Goal: Information Seeking & Learning: Compare options

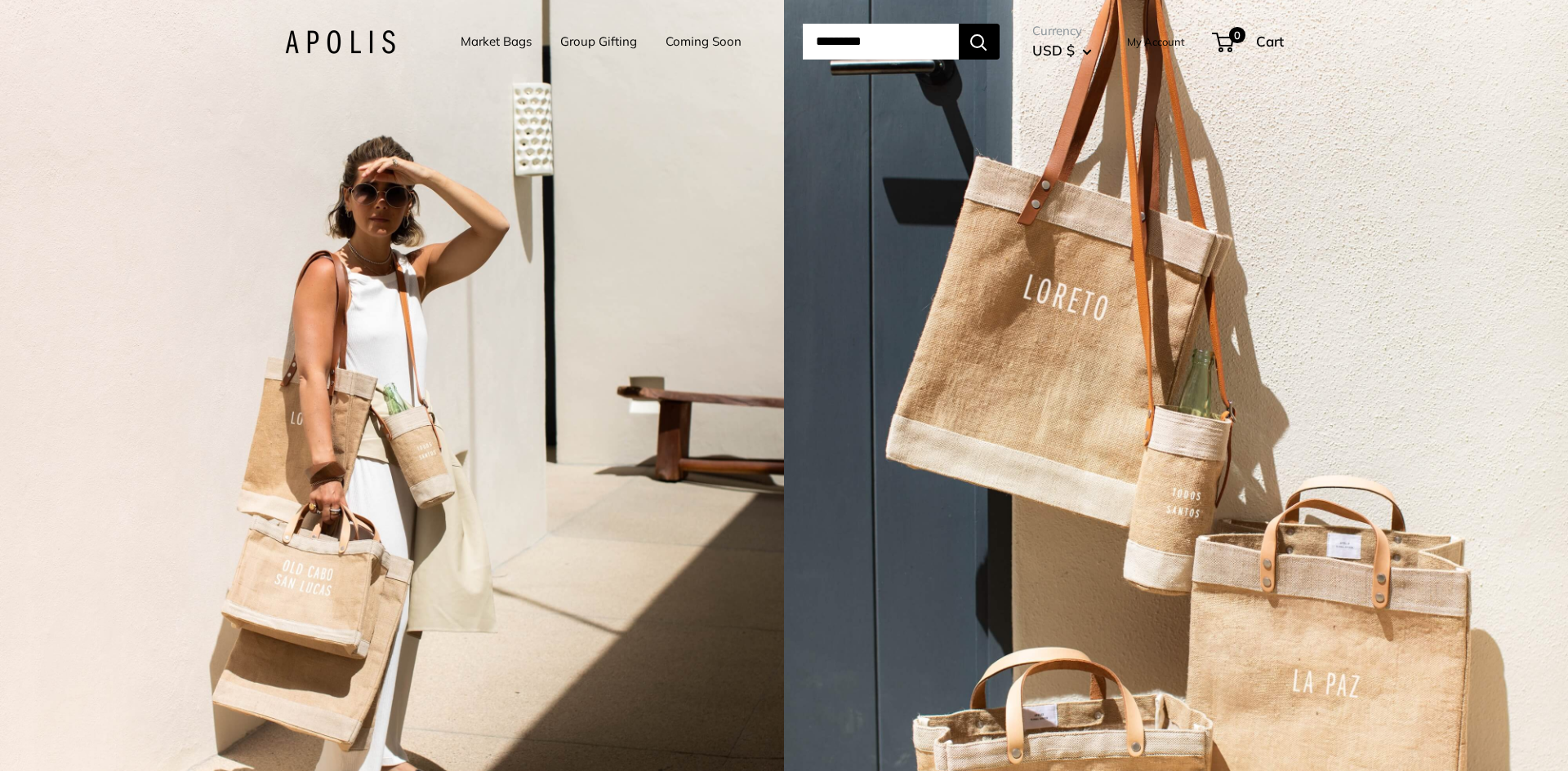
click at [470, 40] on link "Market Bags" at bounding box center [496, 41] width 71 height 23
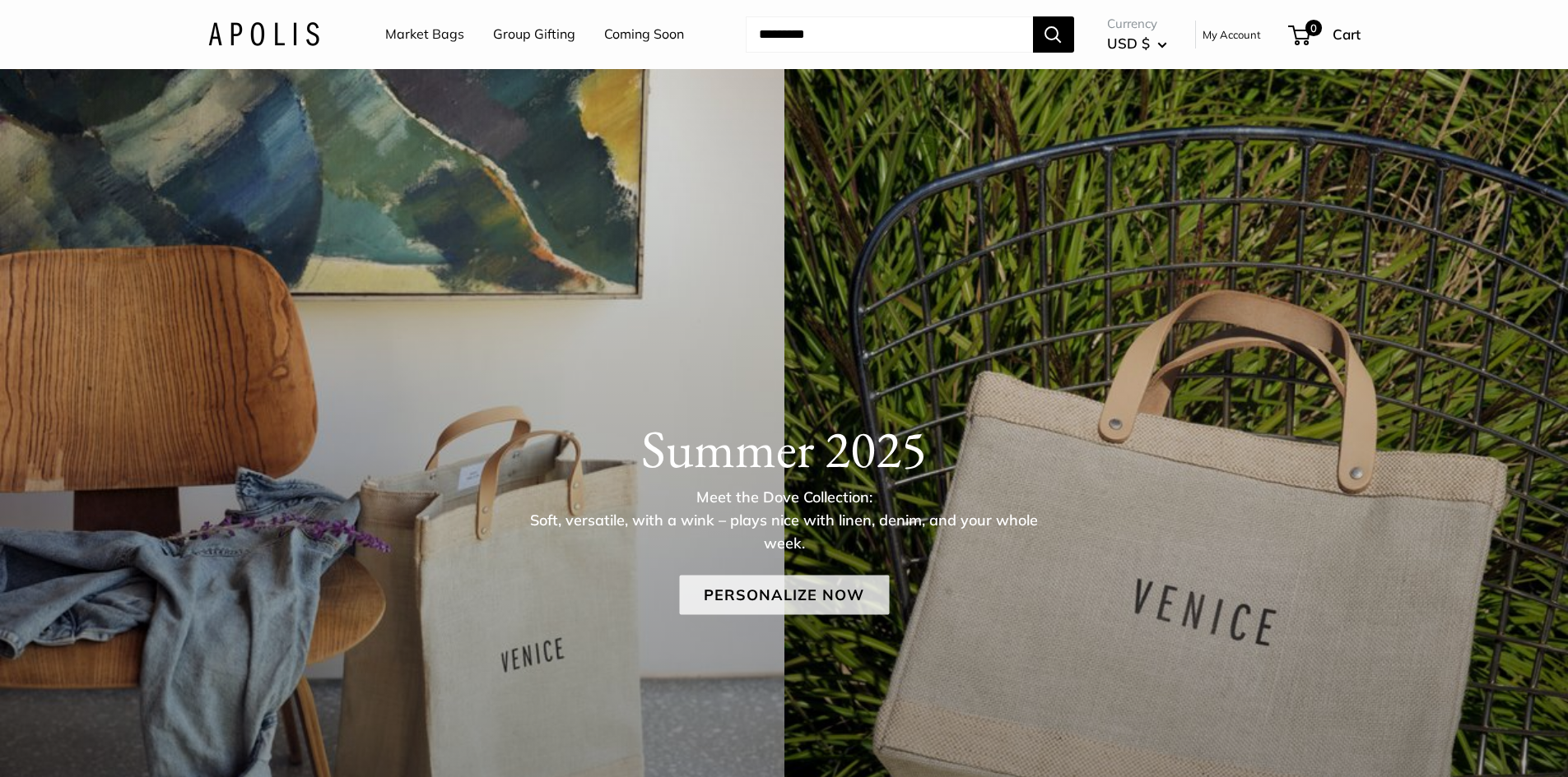
click at [750, 596] on link "Personalize Now" at bounding box center [784, 594] width 210 height 40
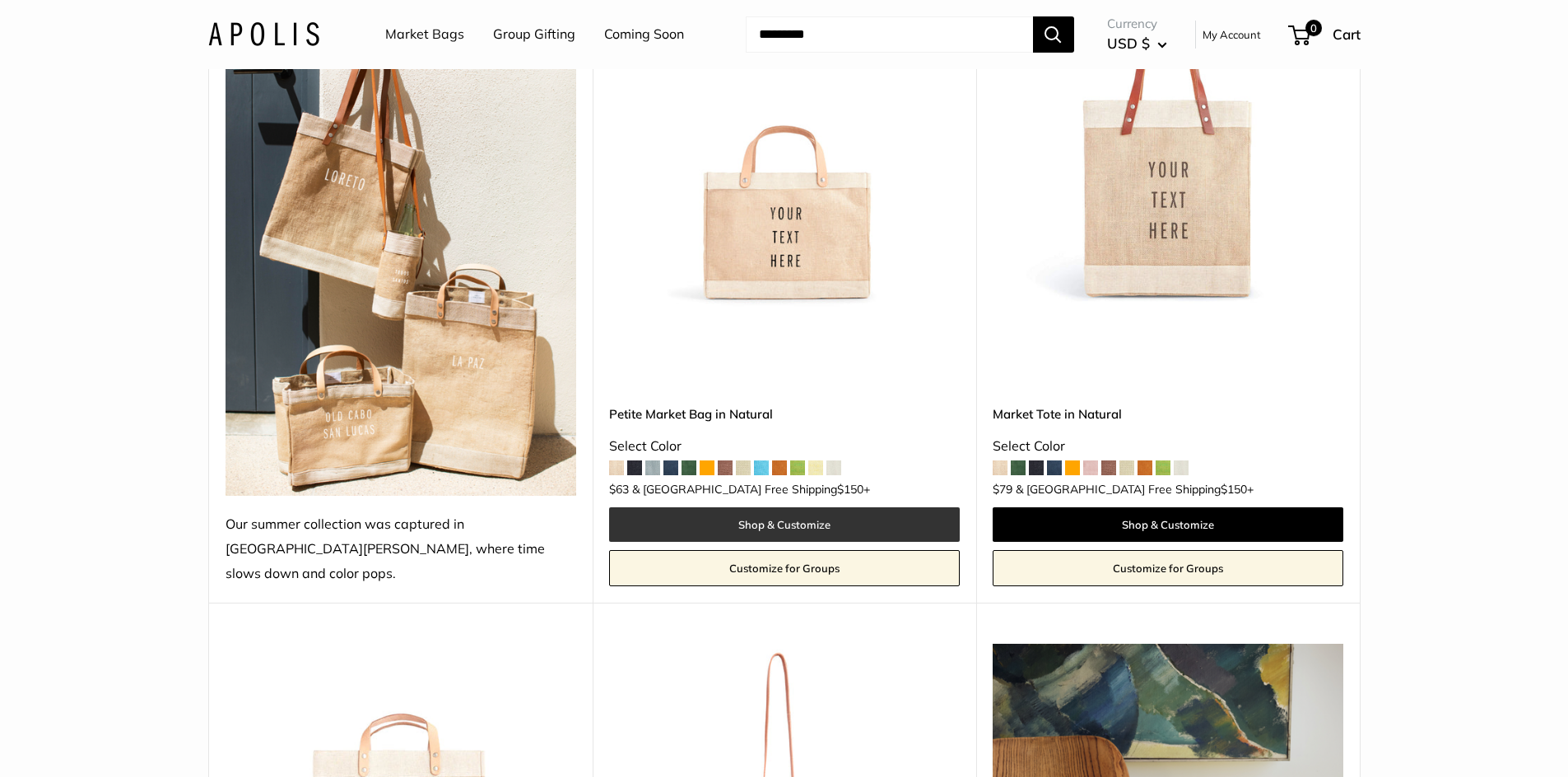
scroll to position [329, 0]
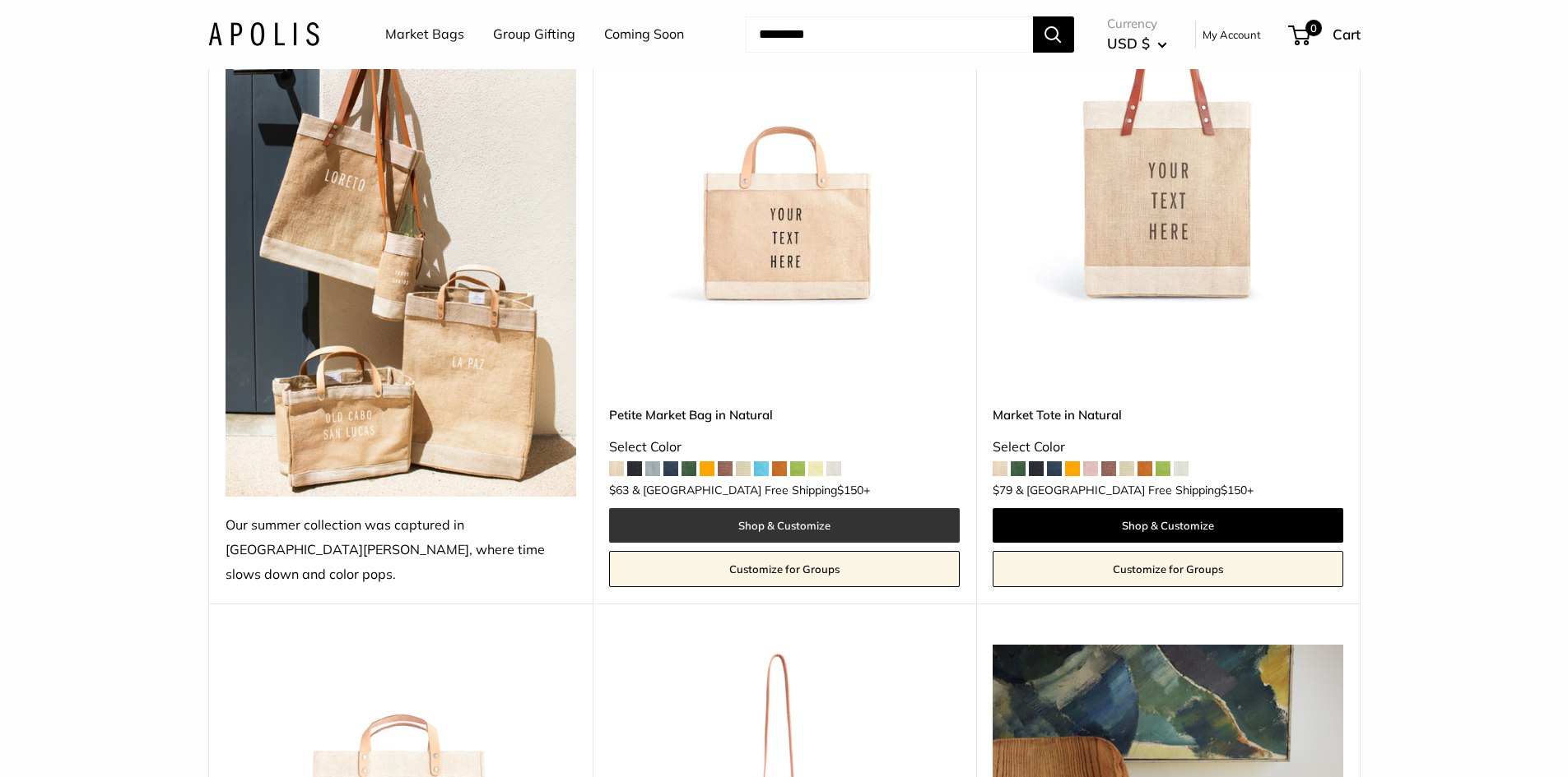
click at [761, 509] on link "Shop & Customize" at bounding box center [784, 525] width 351 height 35
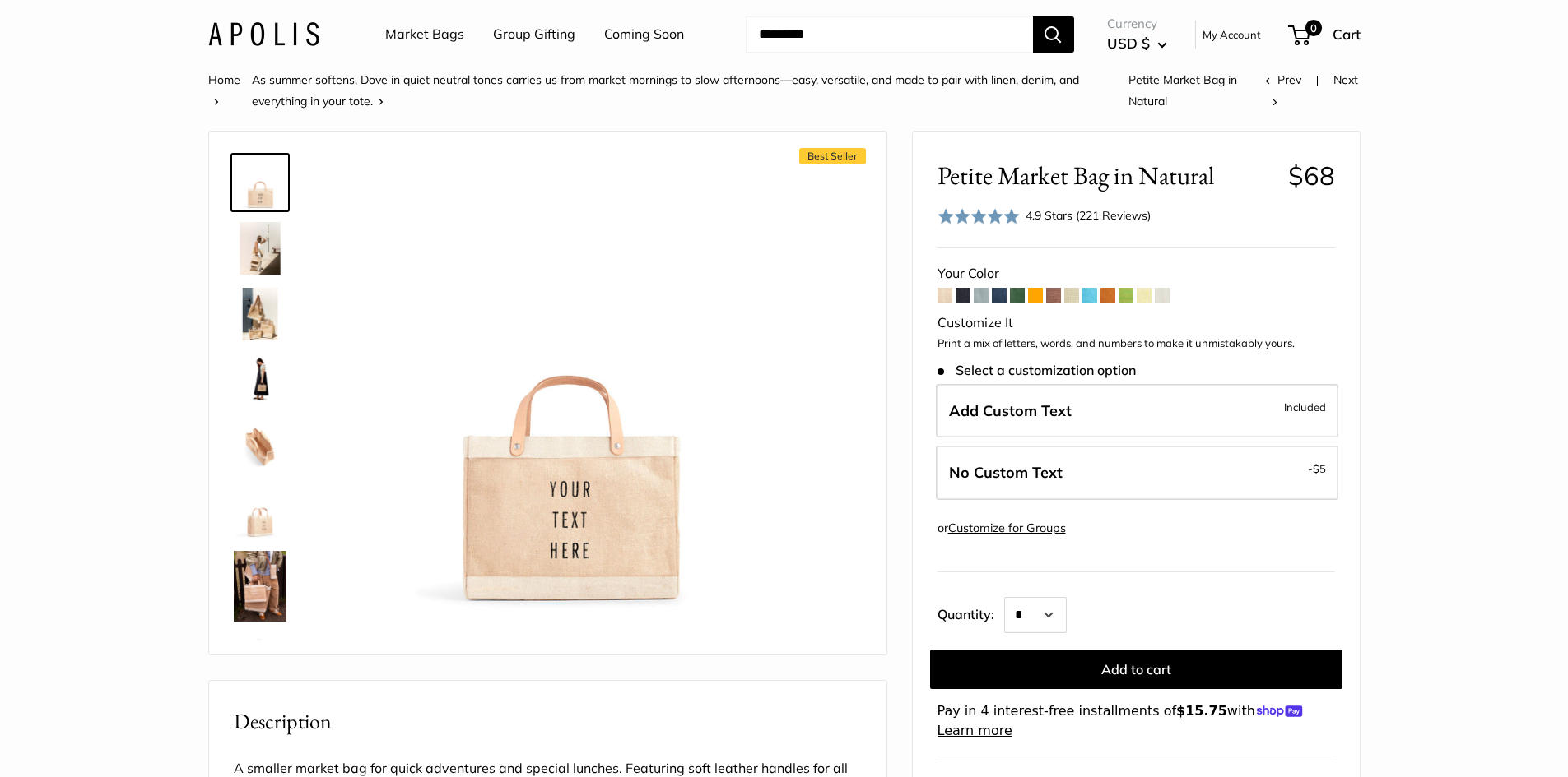
click at [276, 245] on img at bounding box center [260, 248] width 52 height 52
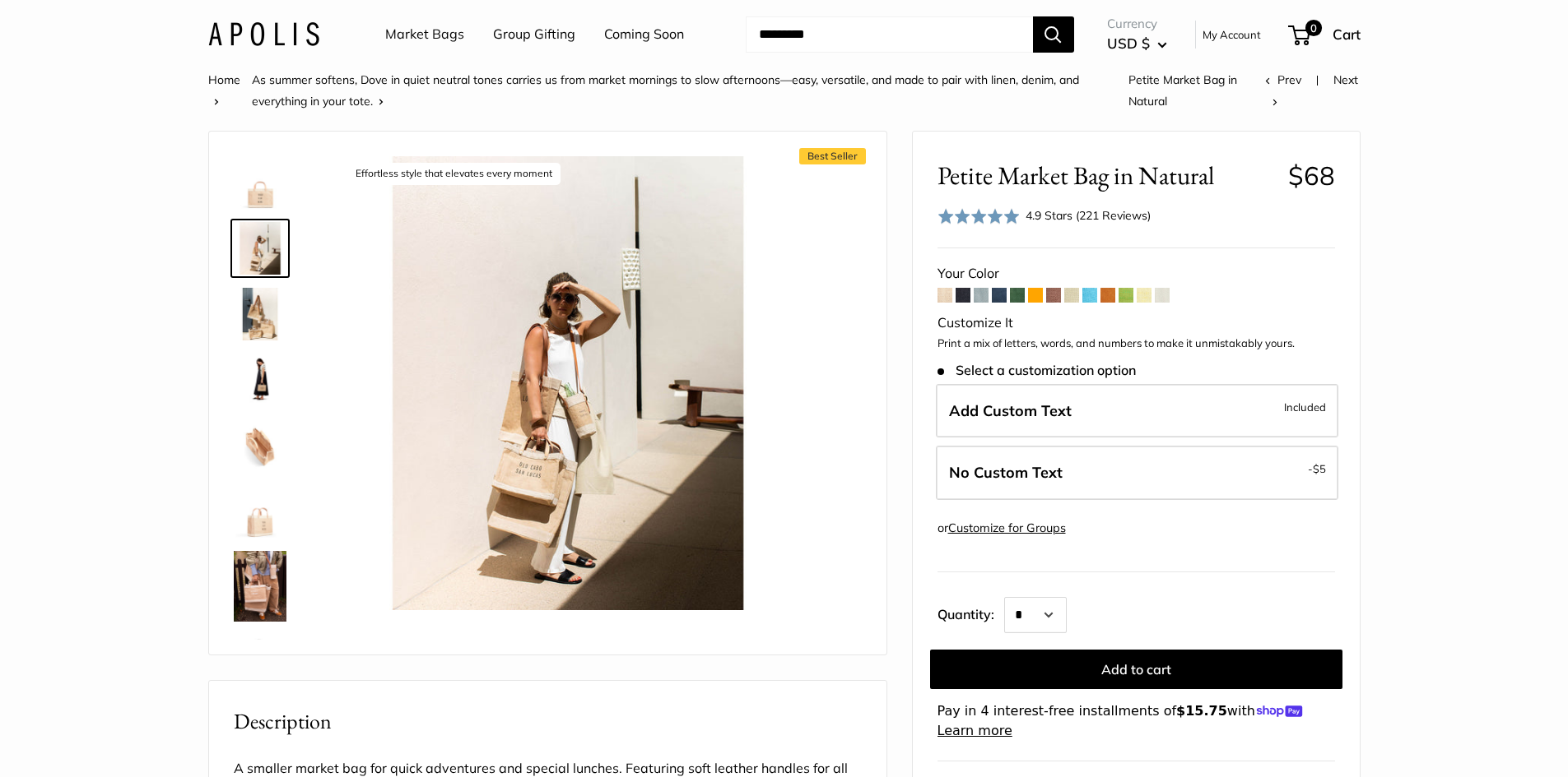
click at [259, 315] on img at bounding box center [260, 314] width 52 height 52
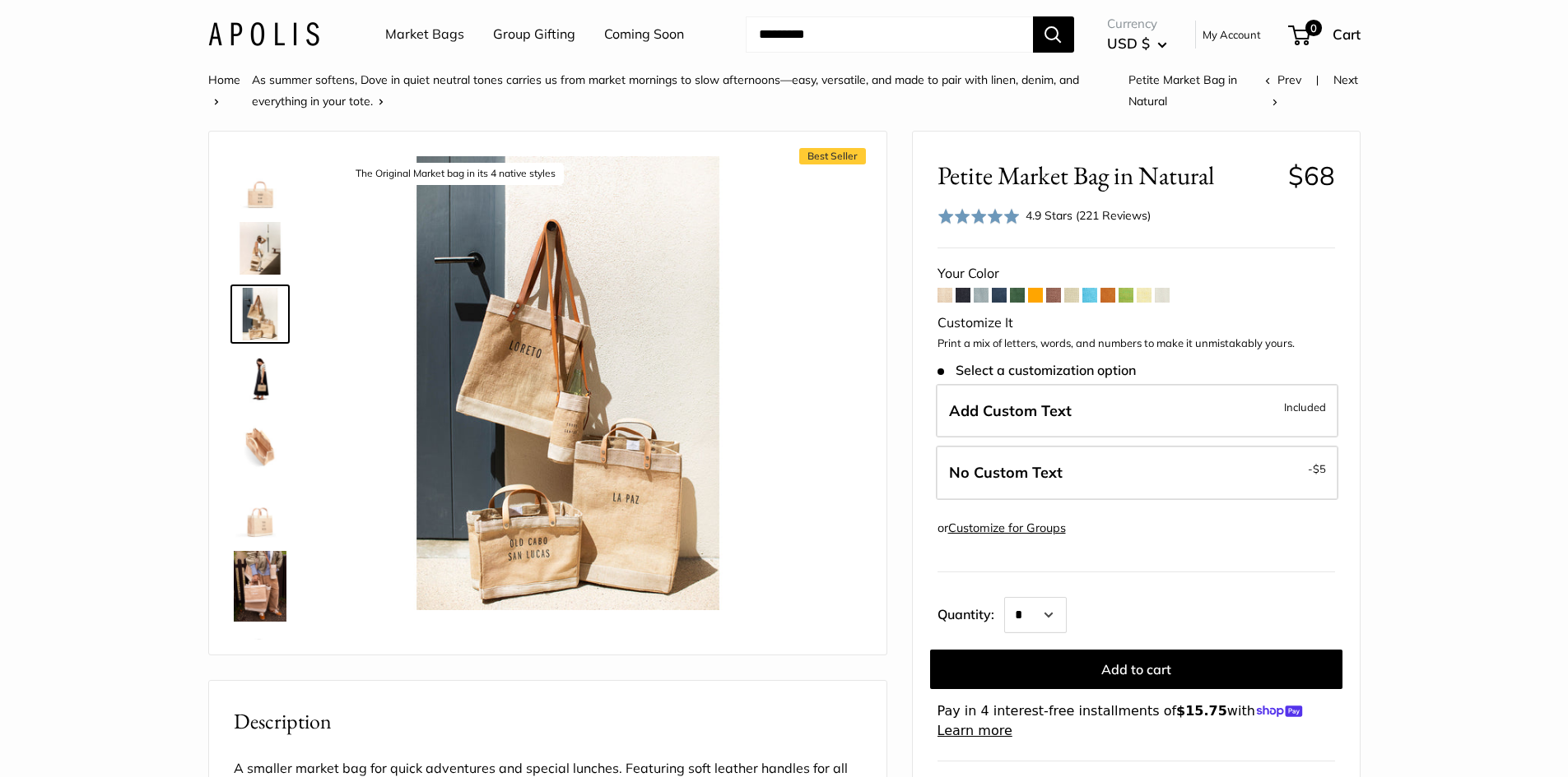
click at [262, 384] on img at bounding box center [260, 379] width 52 height 52
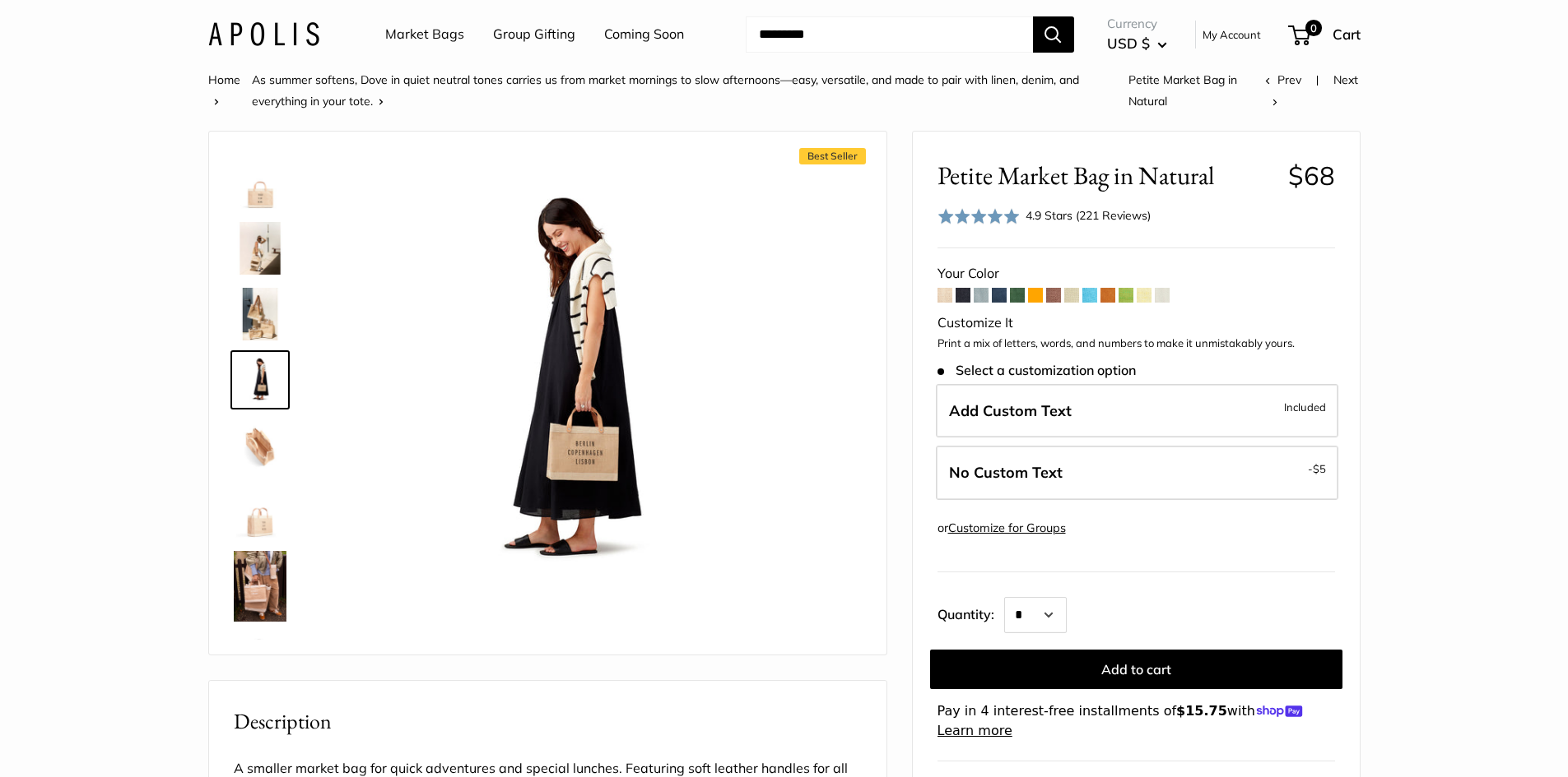
click at [260, 444] on img at bounding box center [260, 446] width 52 height 52
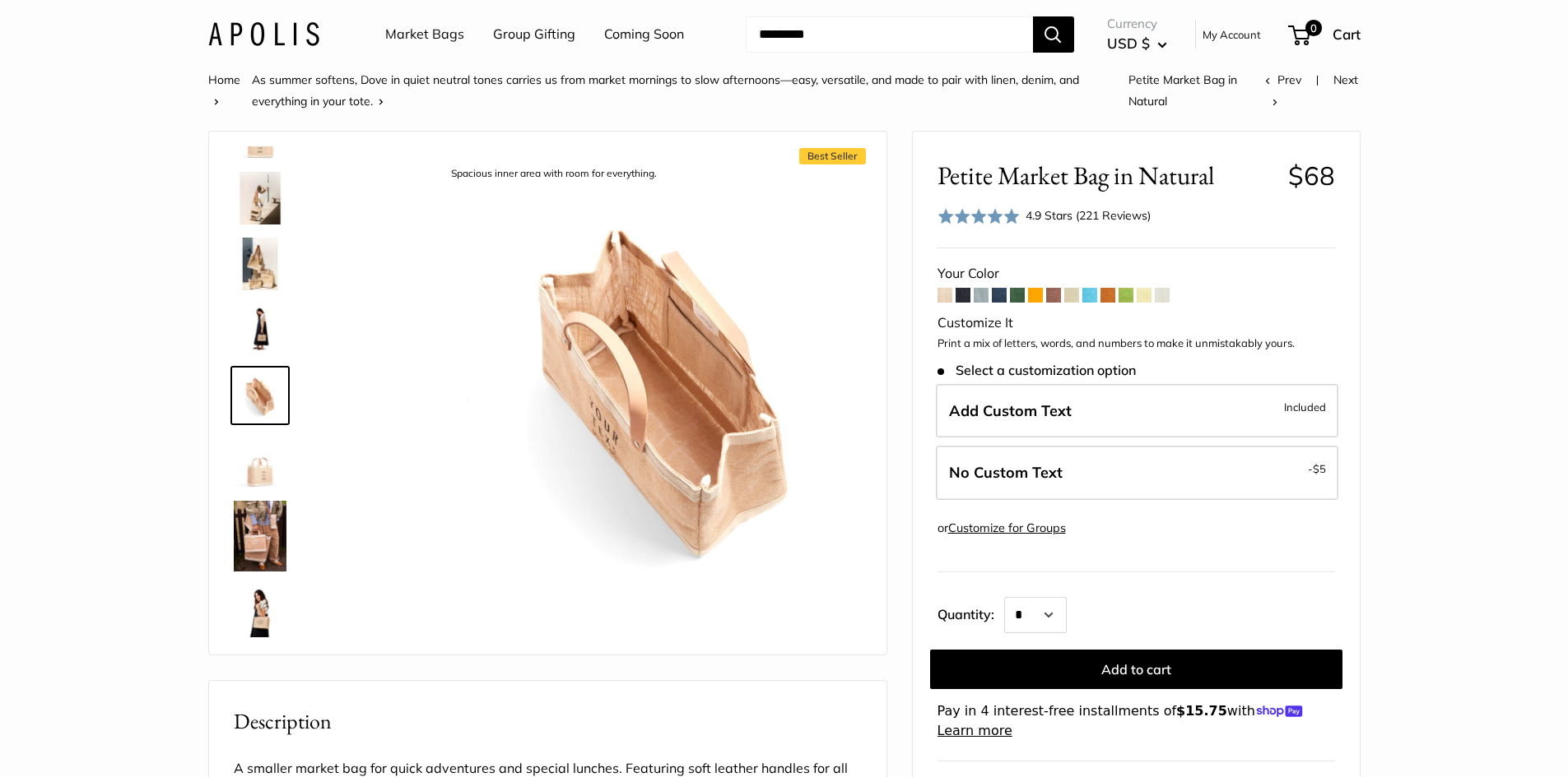
scroll to position [51, 0]
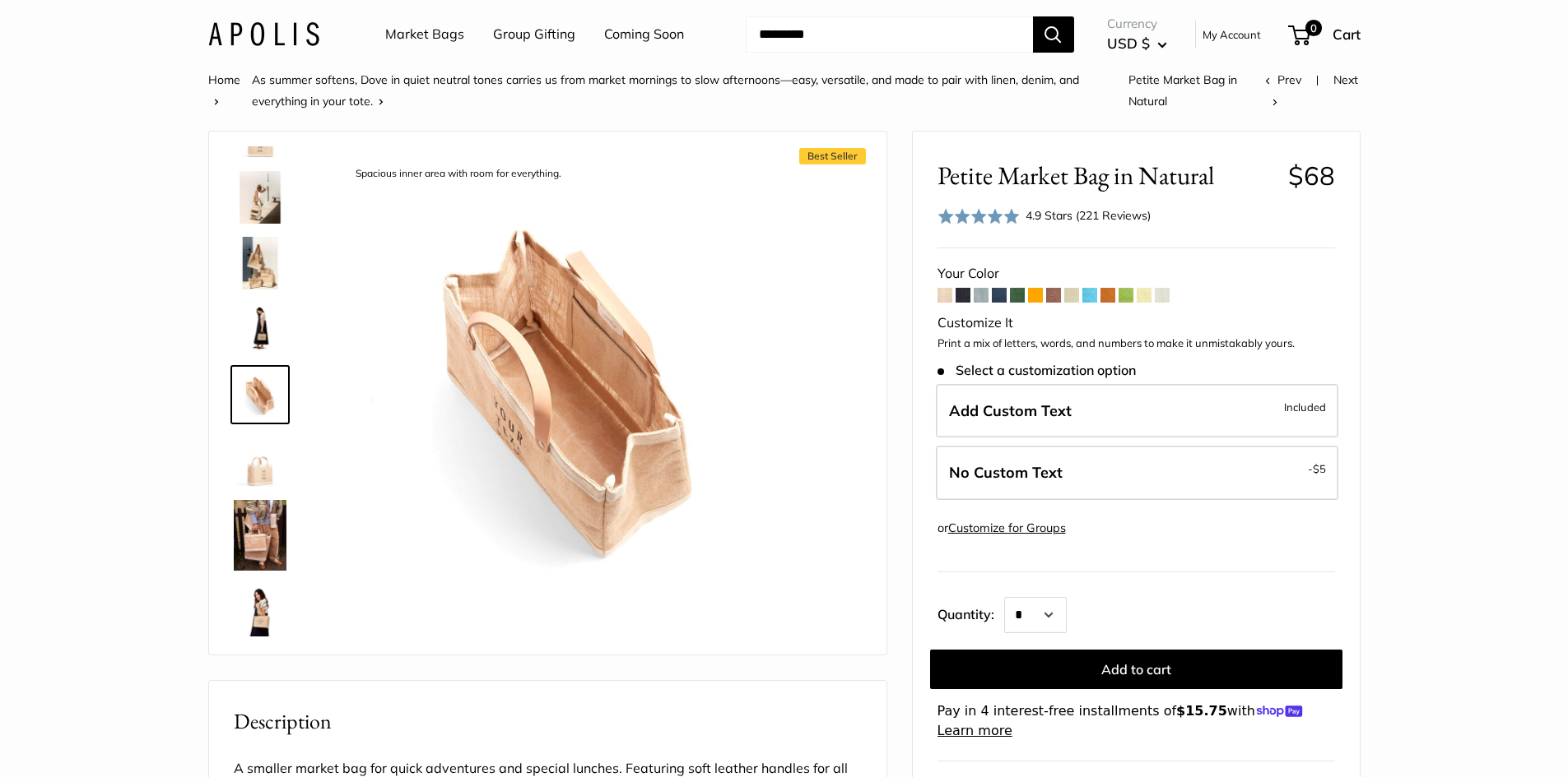
click at [261, 478] on img at bounding box center [260, 460] width 52 height 52
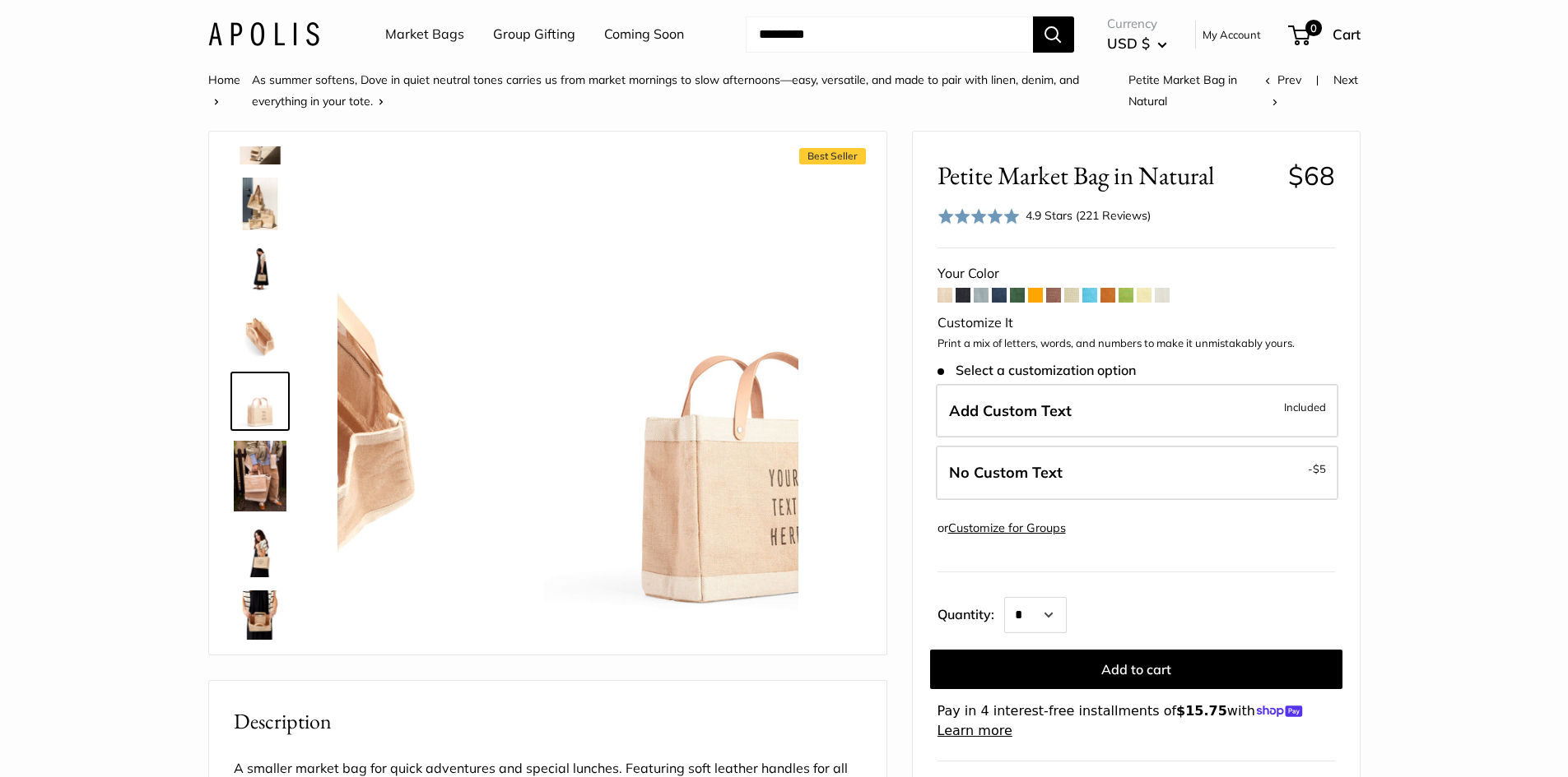
scroll to position [117, 0]
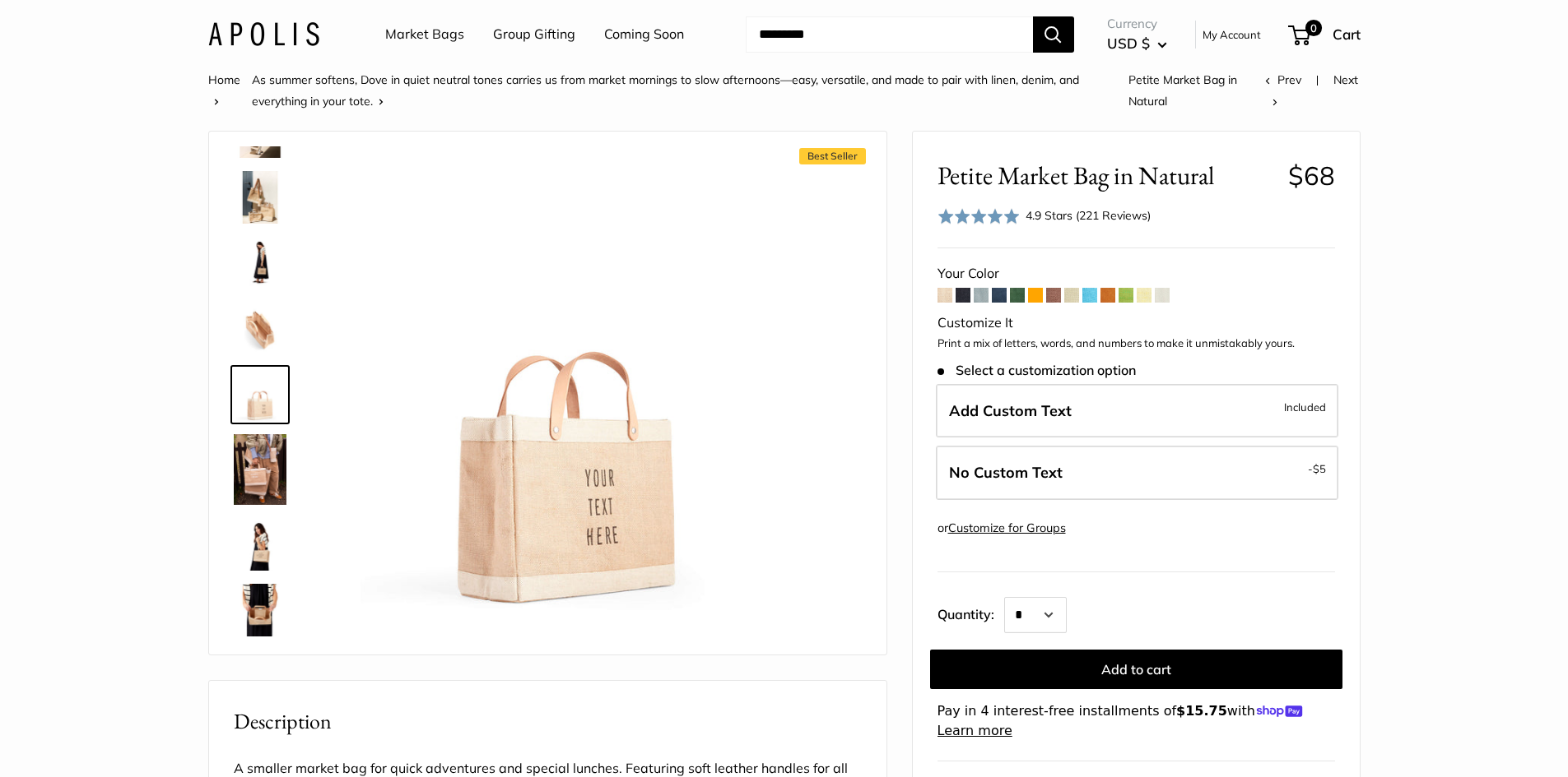
click at [987, 292] on span at bounding box center [980, 295] width 15 height 15
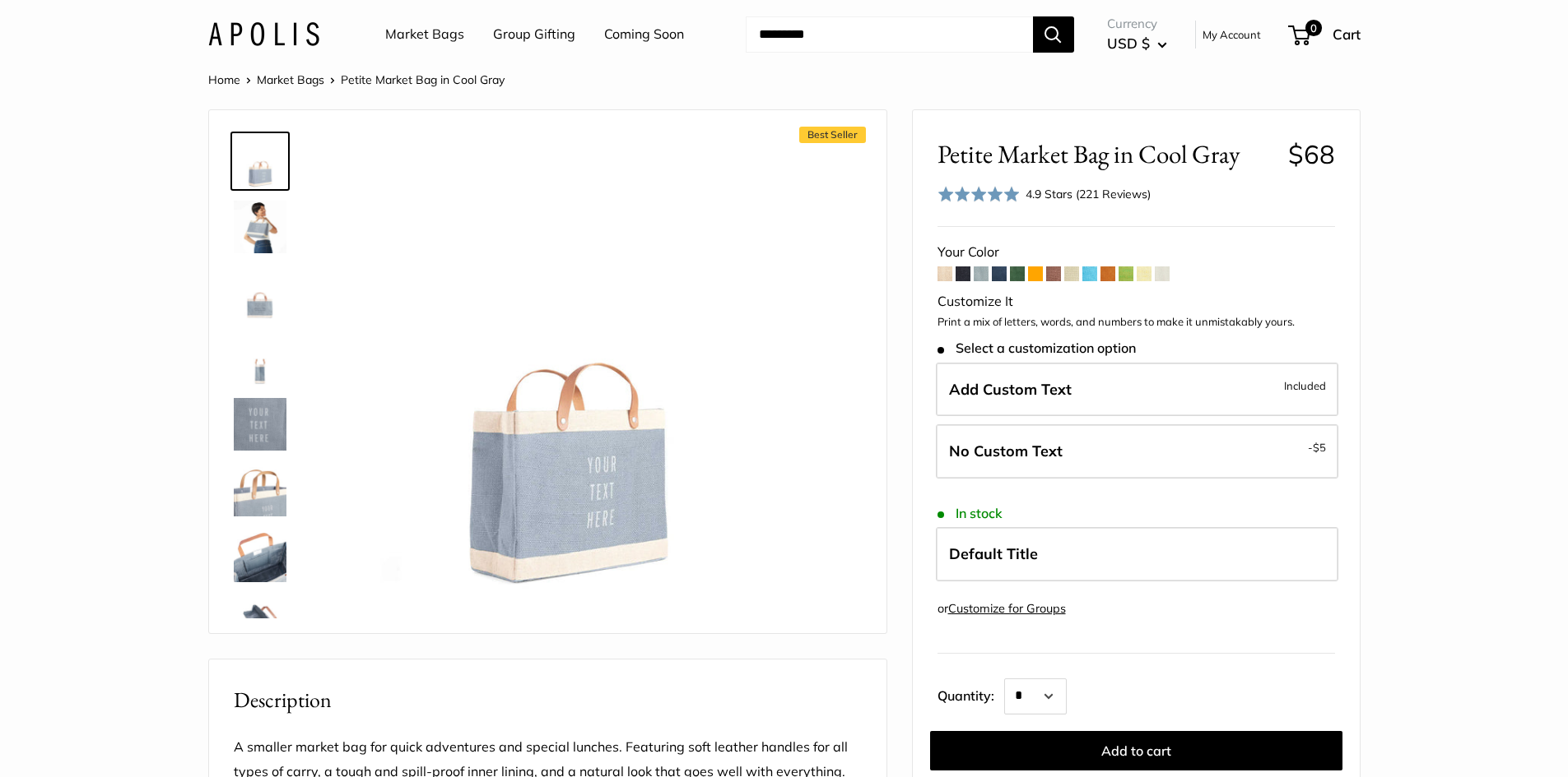
click at [1022, 271] on span at bounding box center [1017, 274] width 15 height 15
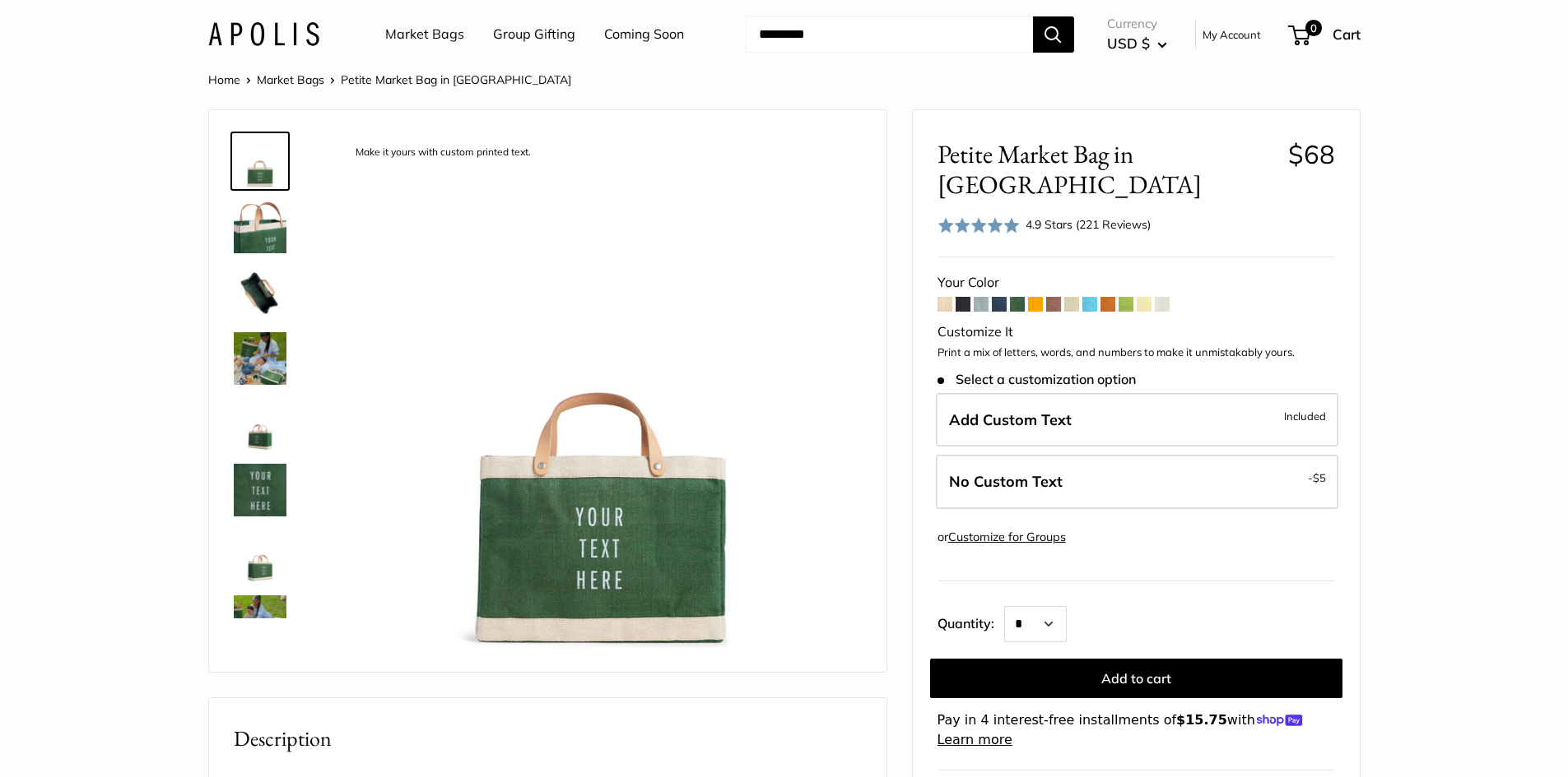
click at [996, 297] on span at bounding box center [999, 304] width 15 height 15
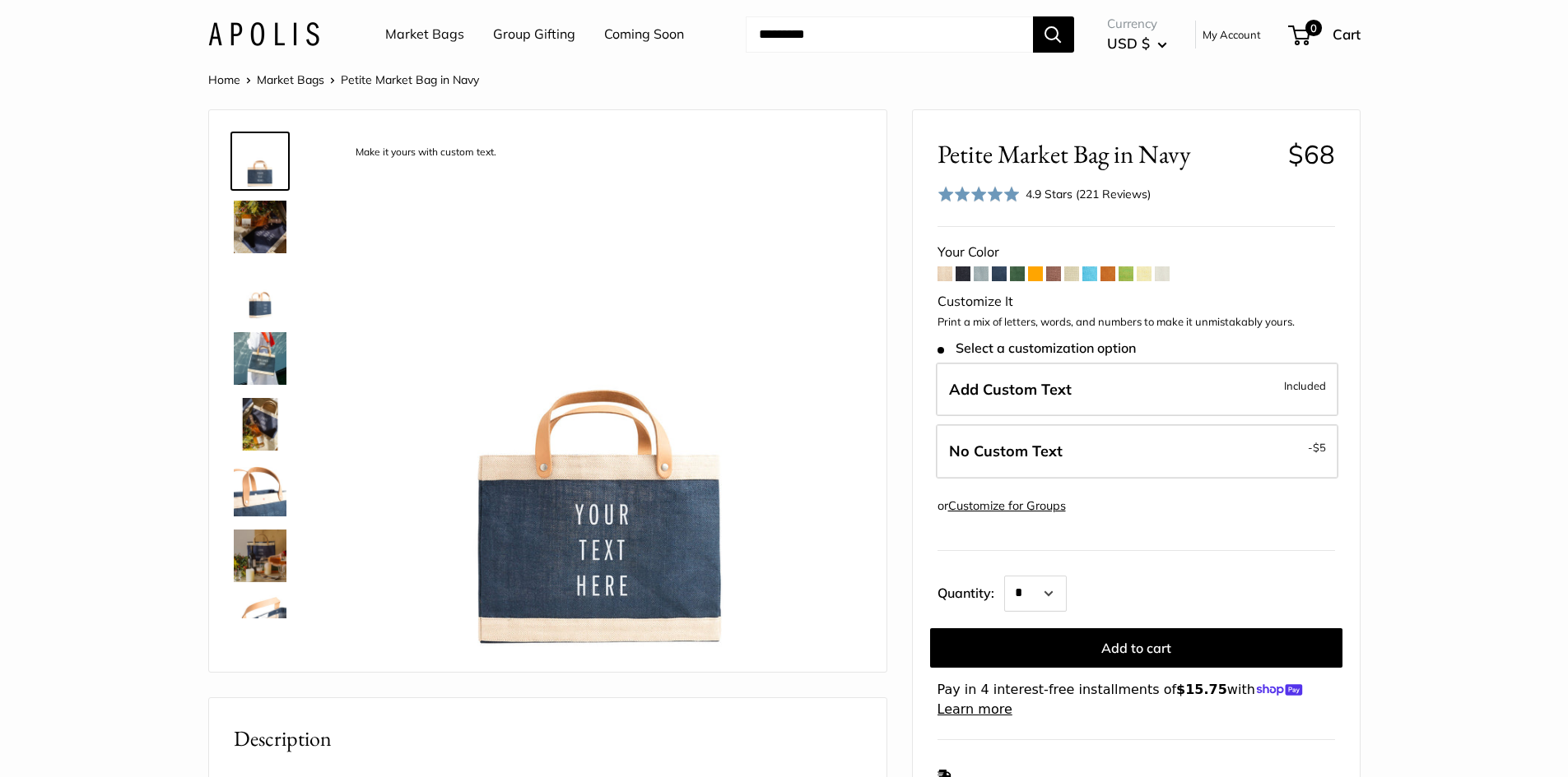
click at [1095, 268] on span at bounding box center [1089, 274] width 15 height 15
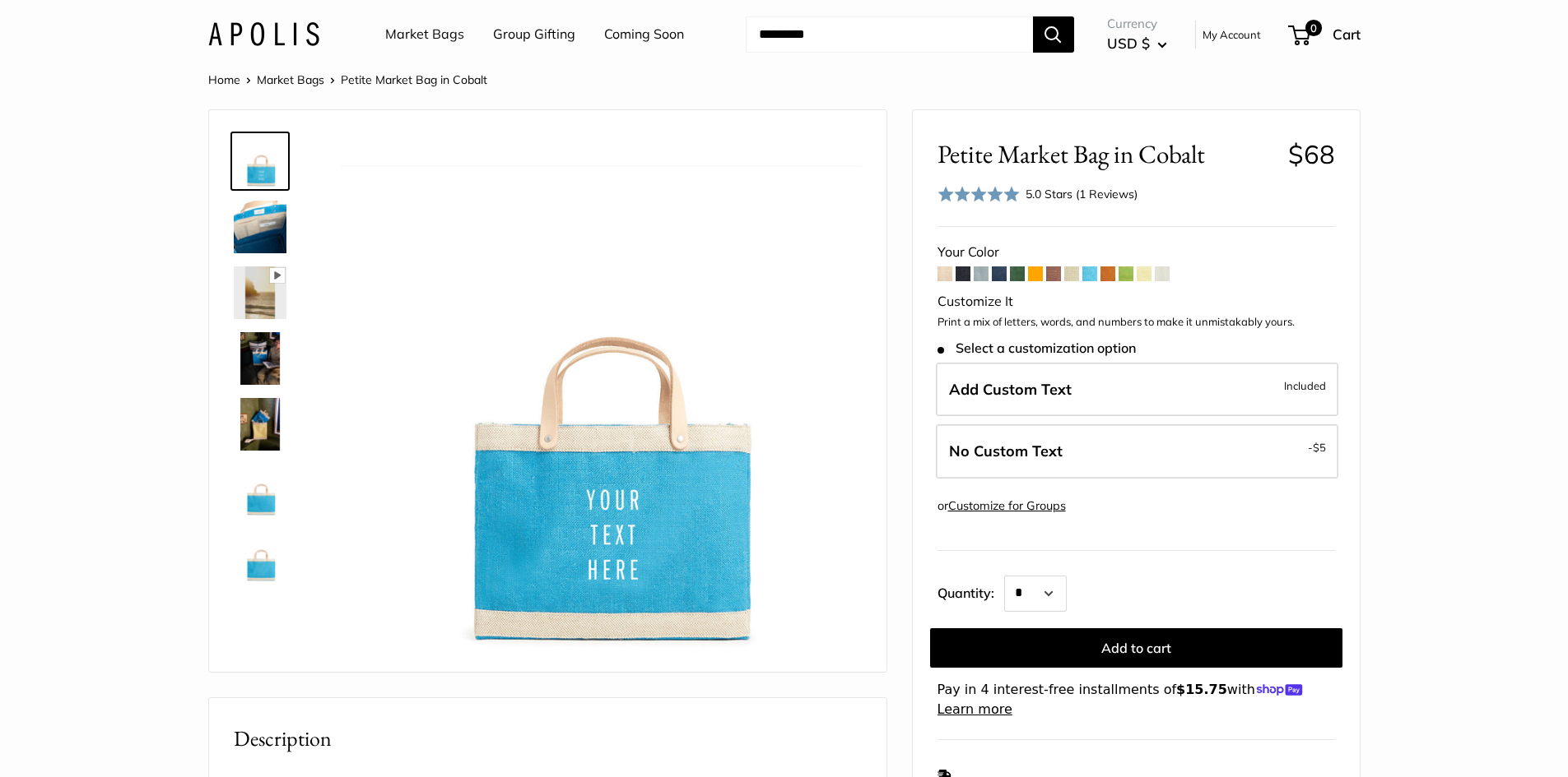
click at [1032, 276] on span at bounding box center [1035, 274] width 15 height 15
click at [413, 35] on link "Market Bags" at bounding box center [425, 35] width 79 height 25
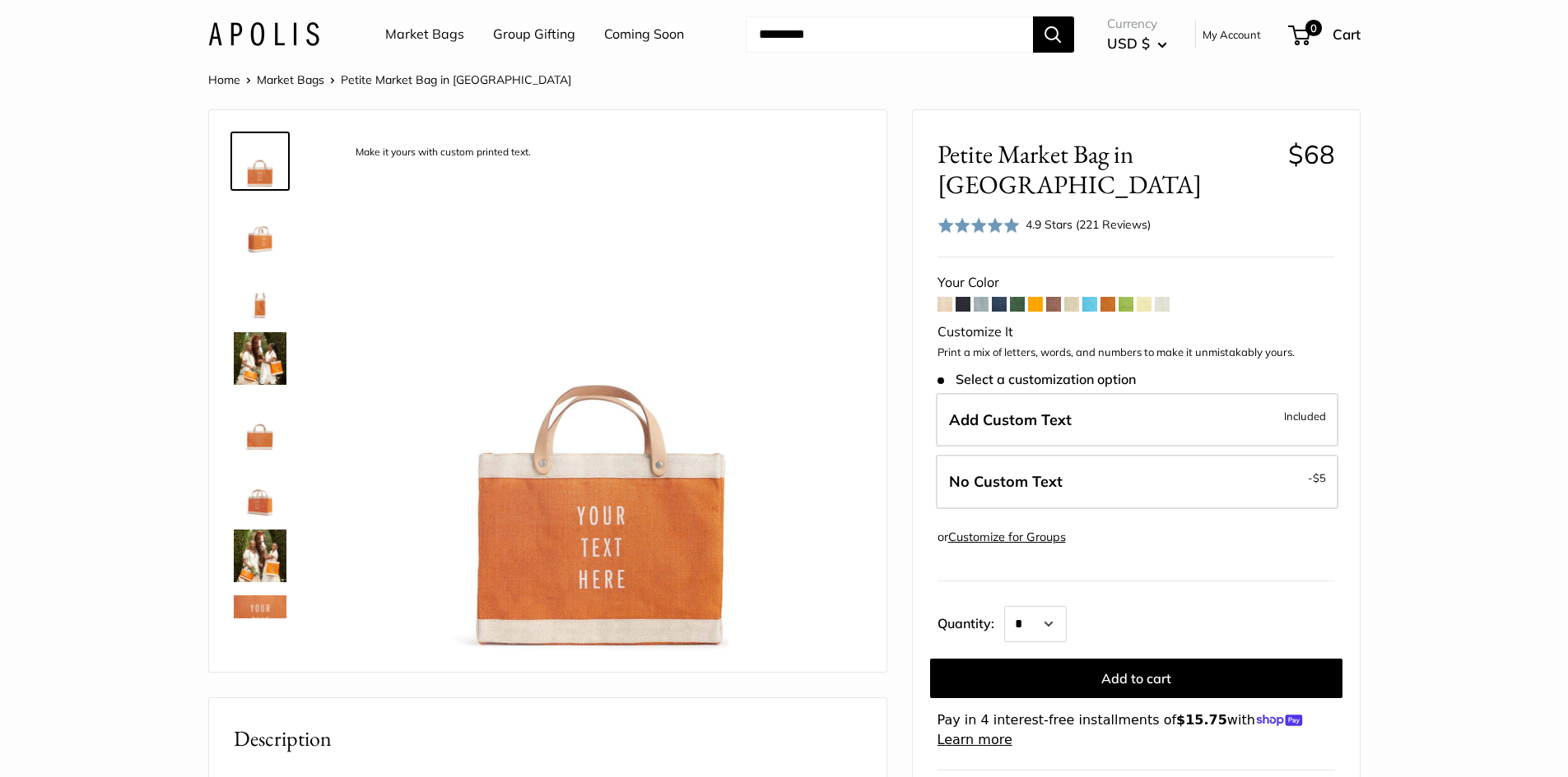
click at [1057, 297] on span at bounding box center [1053, 304] width 15 height 15
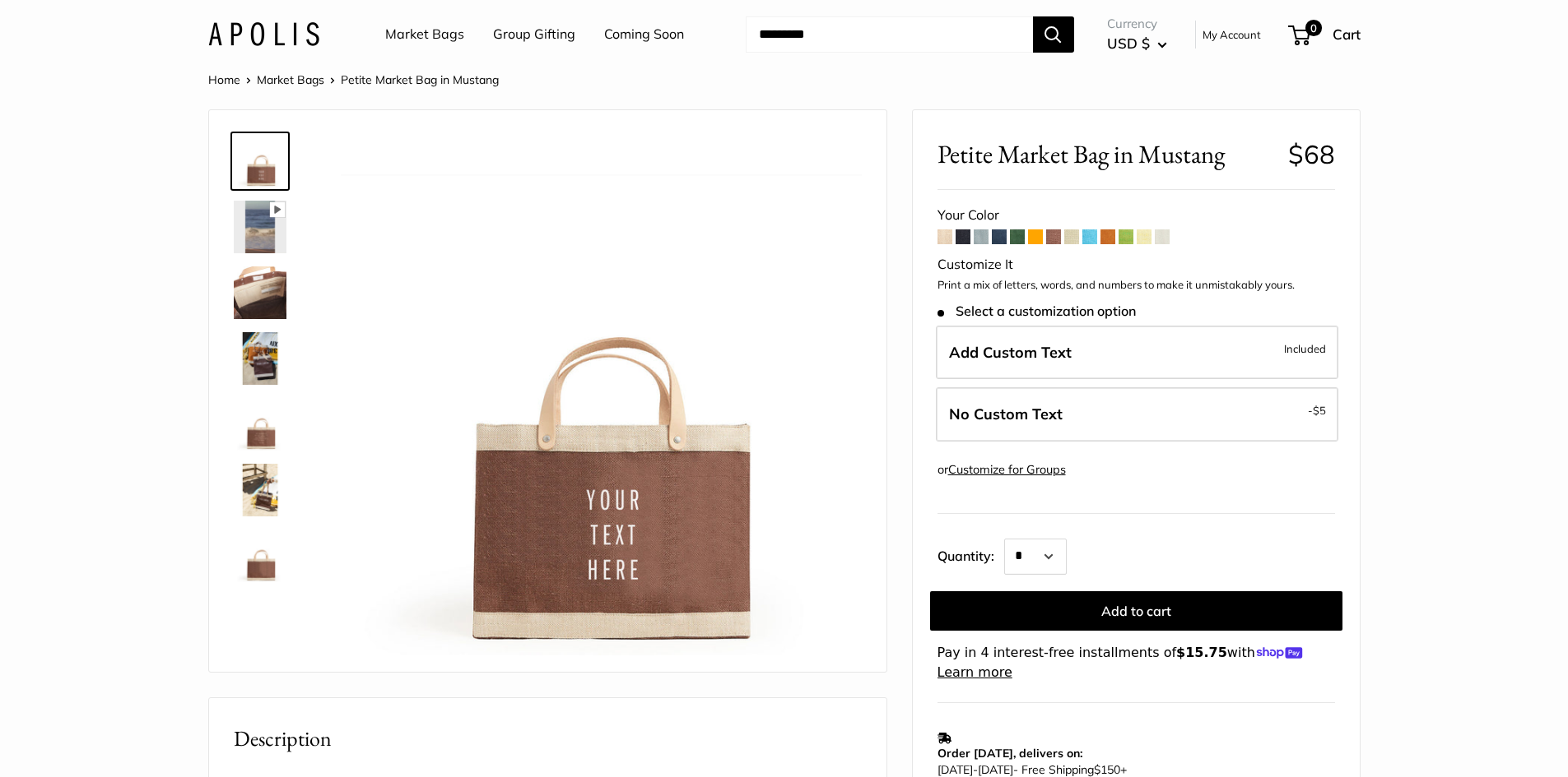
click at [1068, 236] on span at bounding box center [1072, 237] width 15 height 15
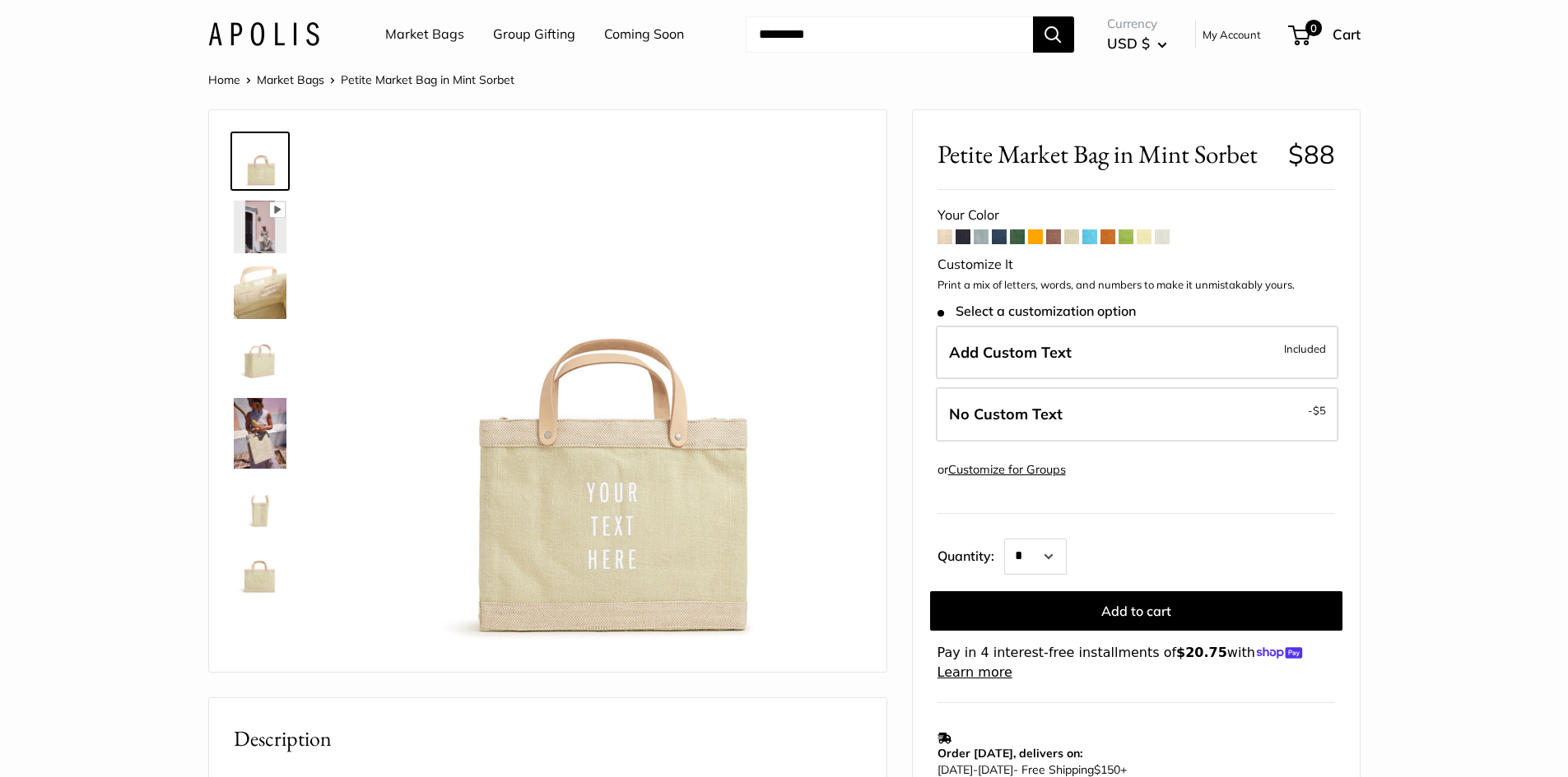
click at [946, 233] on span at bounding box center [945, 237] width 15 height 15
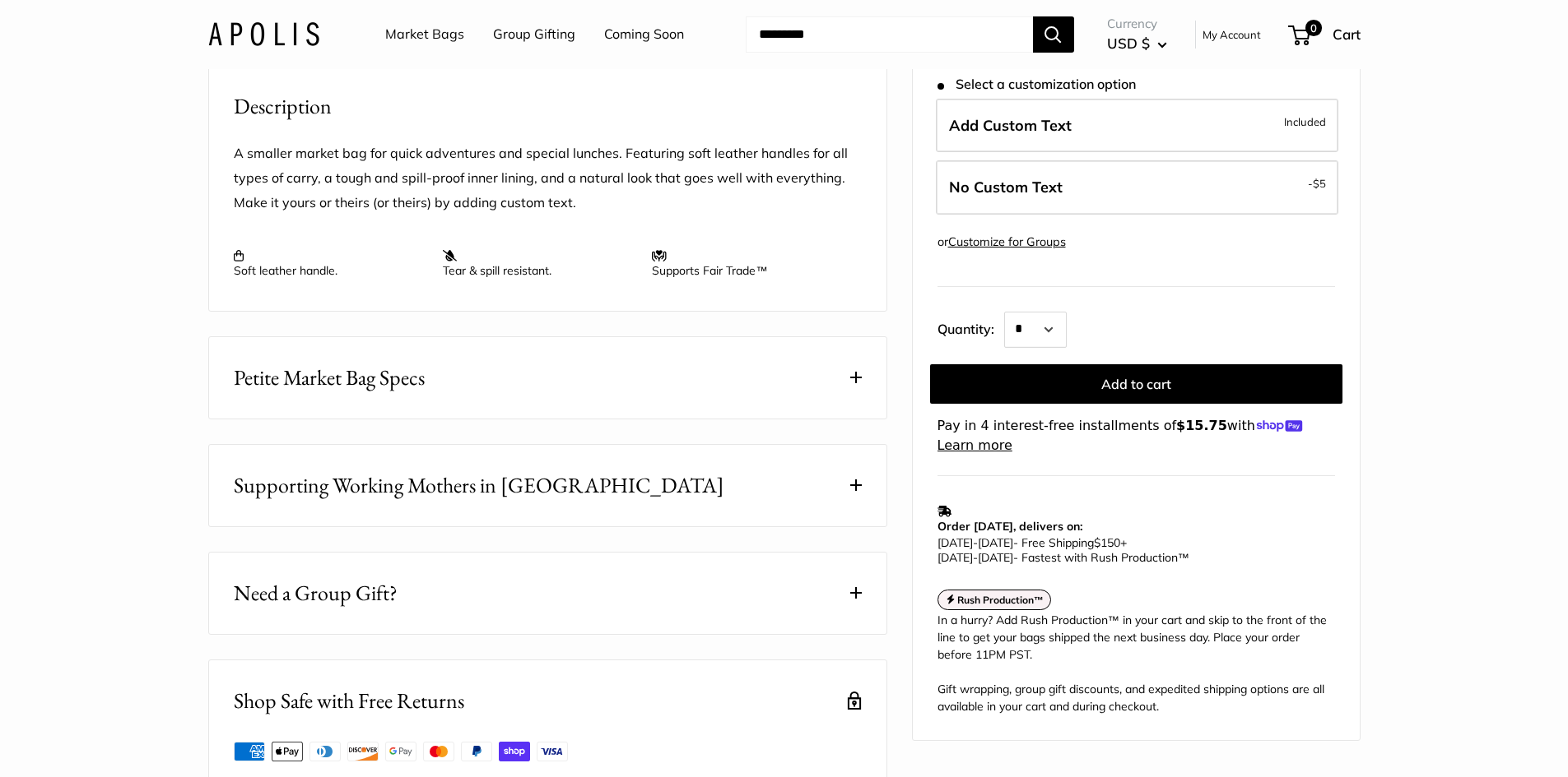
scroll to position [658, 0]
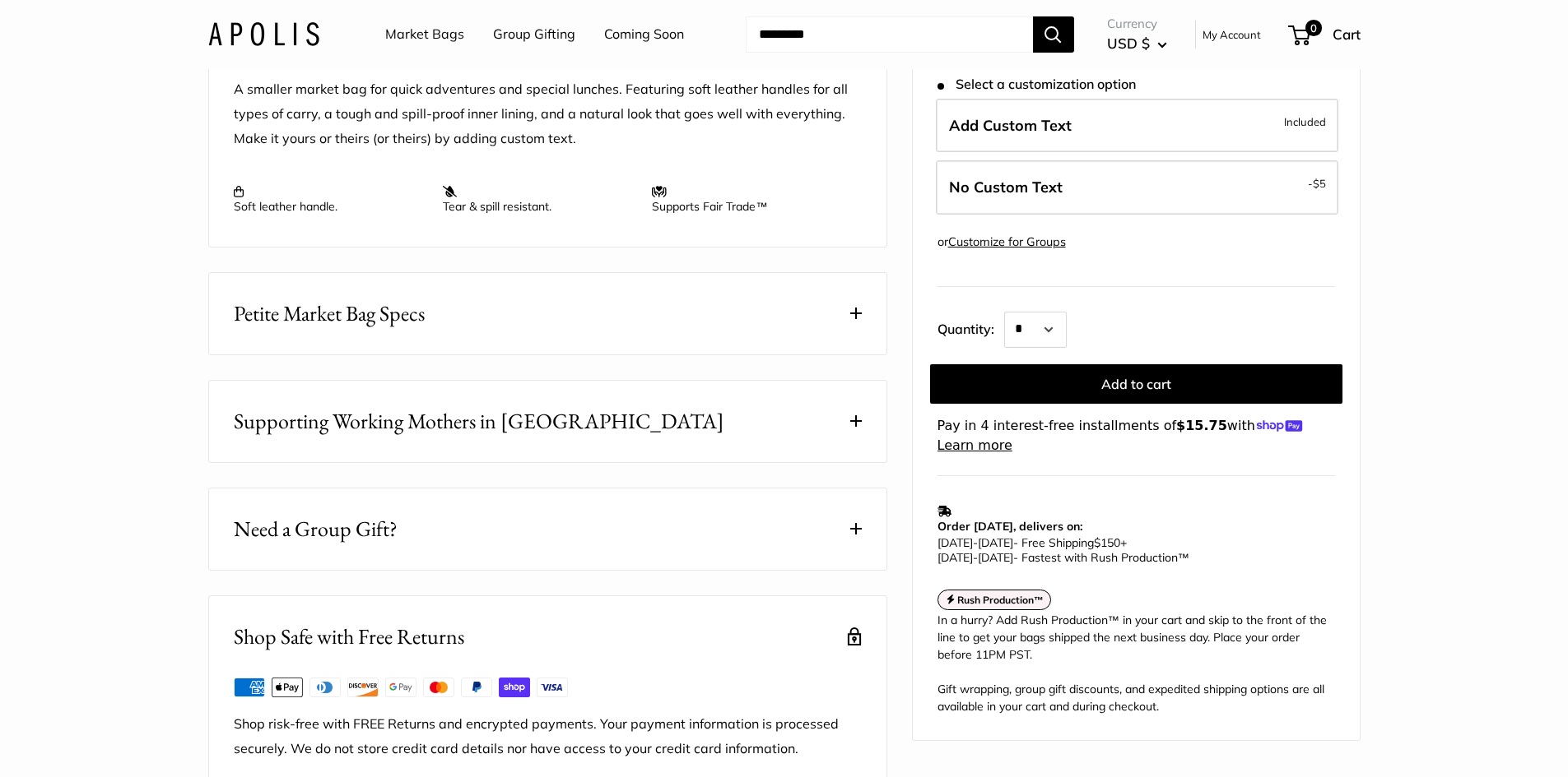
click at [466, 332] on button "Petite Market Bag Specs" at bounding box center [548, 314] width 677 height 82
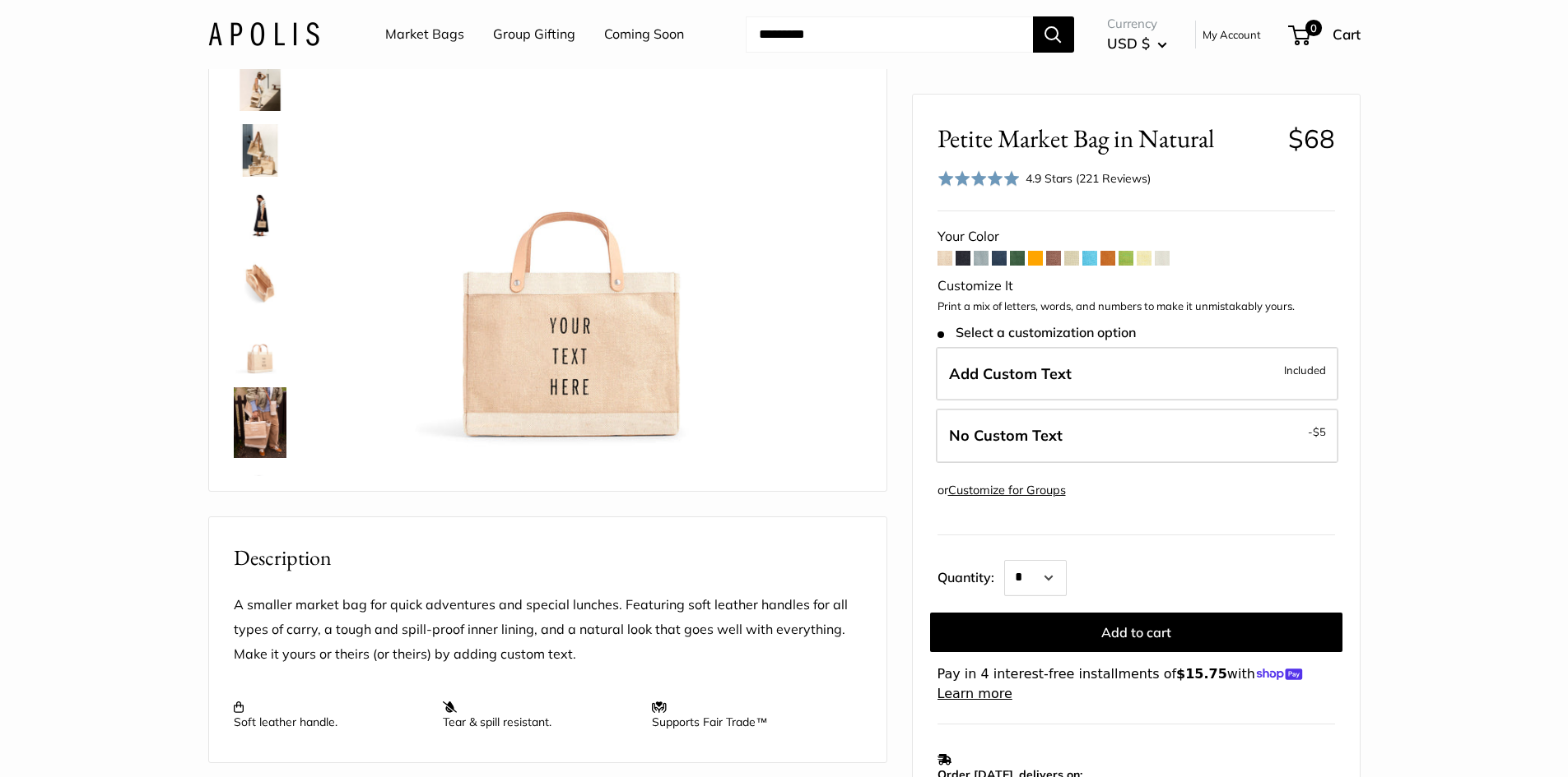
scroll to position [0, 0]
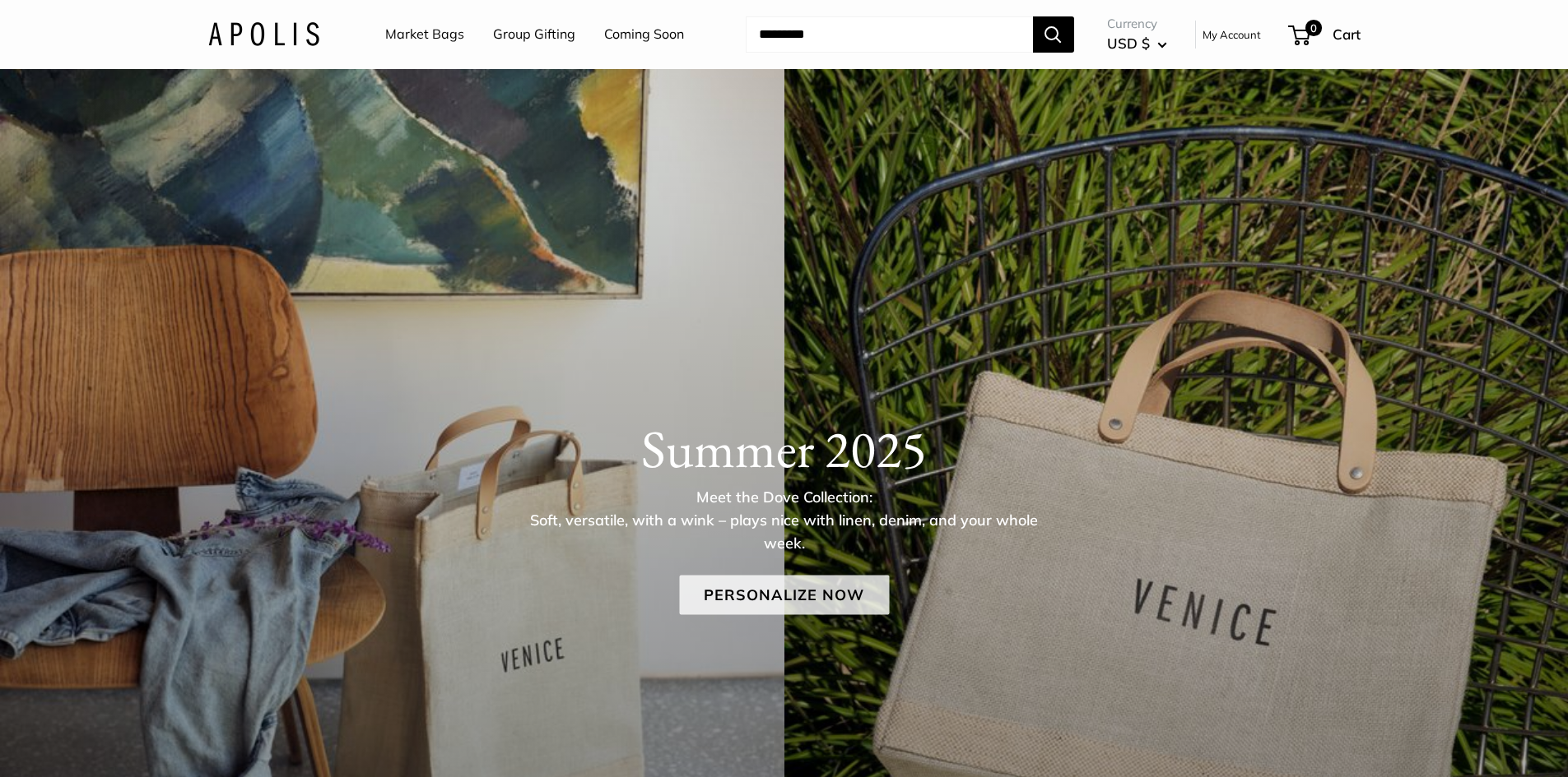
click at [732, 596] on link "Personalize Now" at bounding box center [784, 594] width 210 height 40
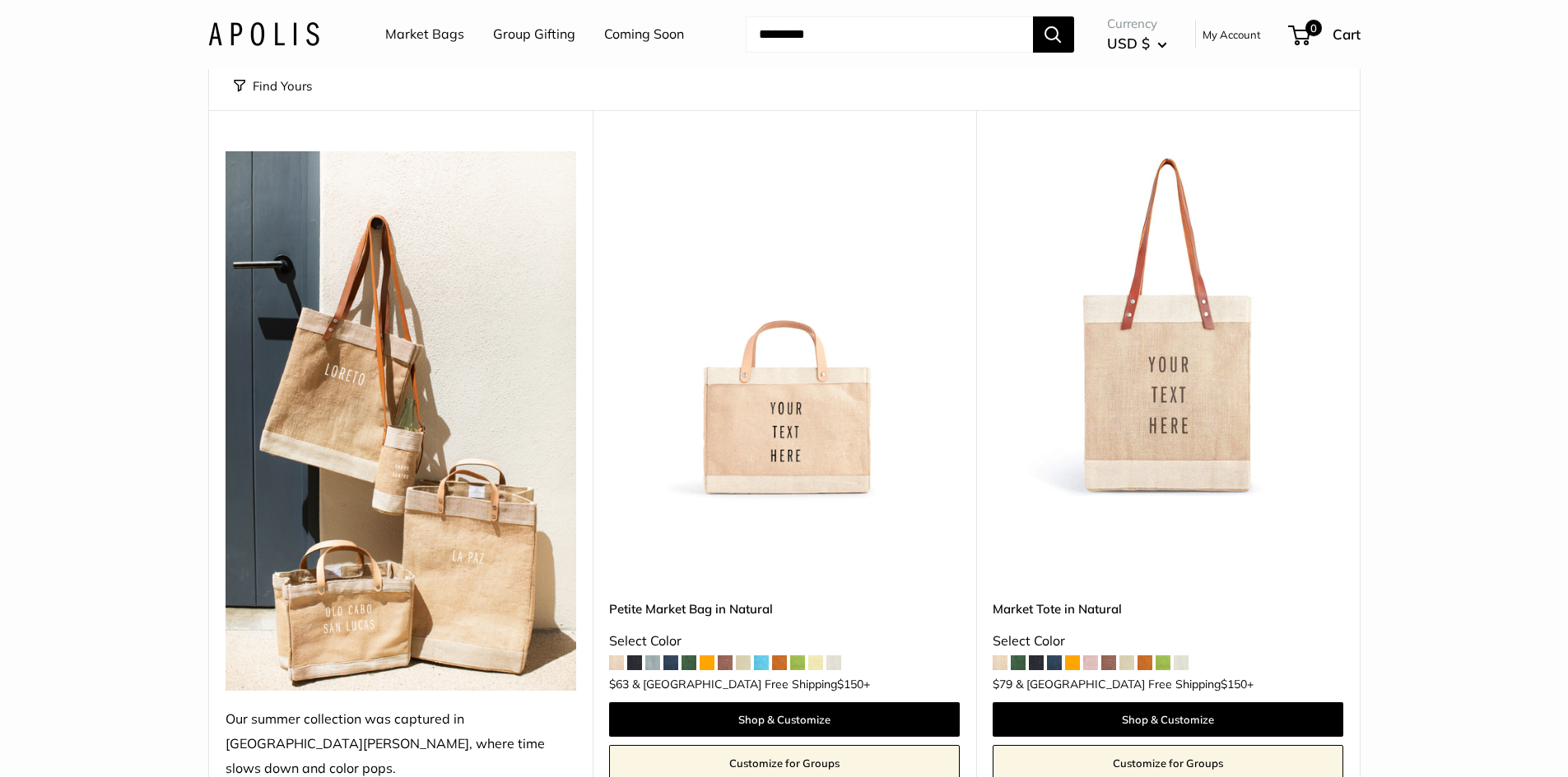
scroll to position [247, 0]
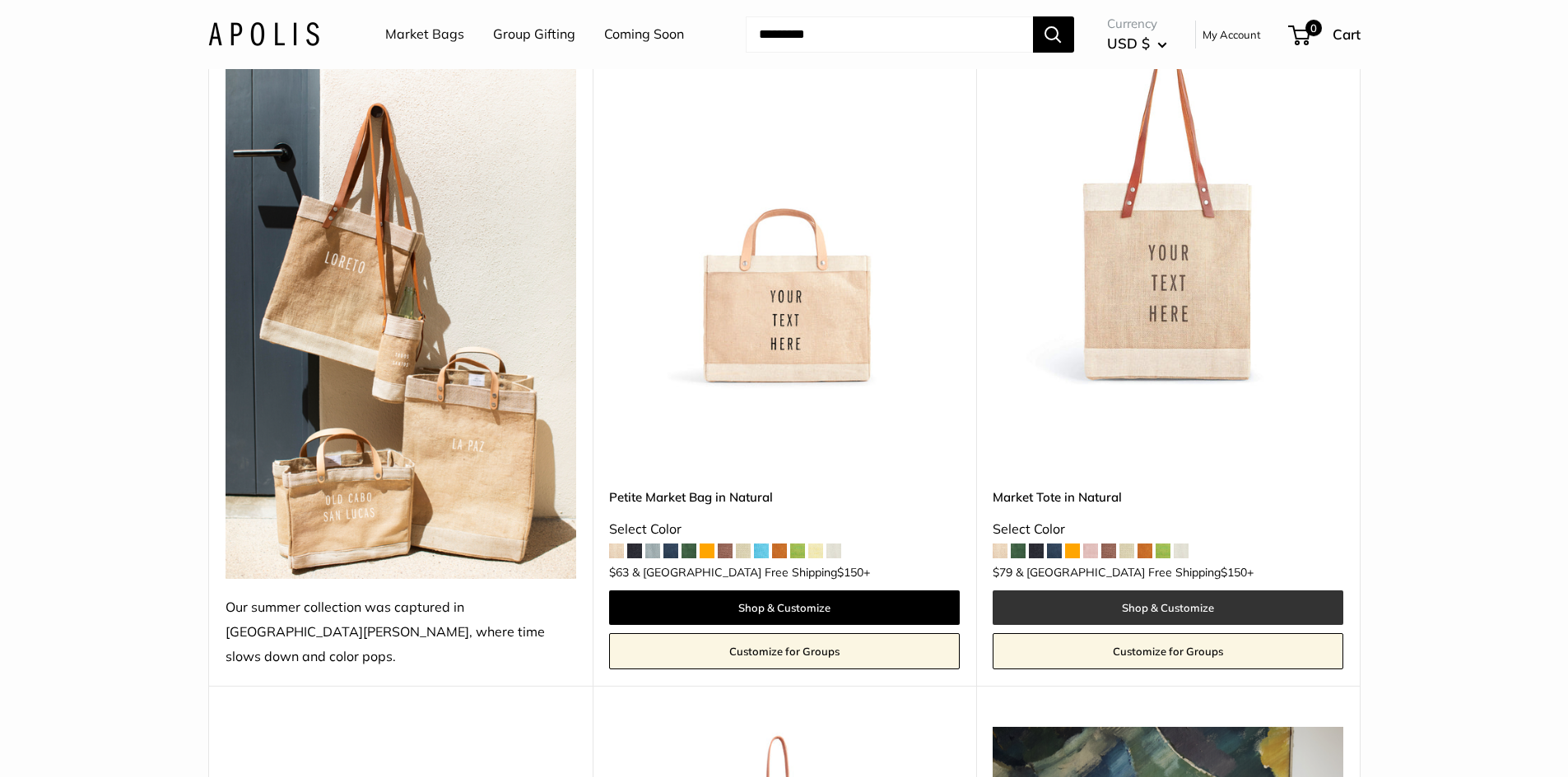
click at [1150, 591] on link "Shop & Customize" at bounding box center [1168, 608] width 351 height 35
click at [0, 0] on img at bounding box center [0, 0] width 0 height 0
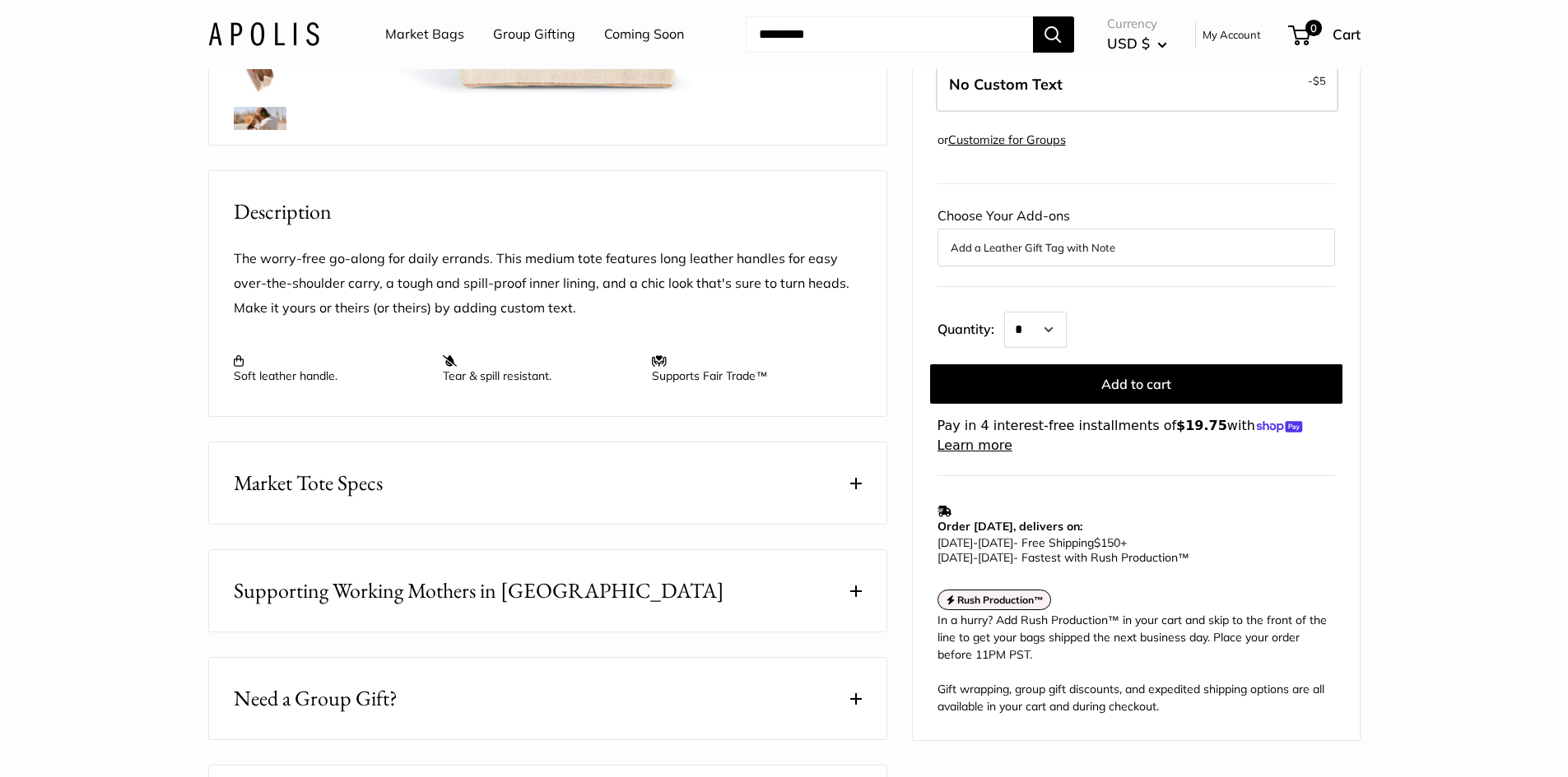
scroll to position [658, 0]
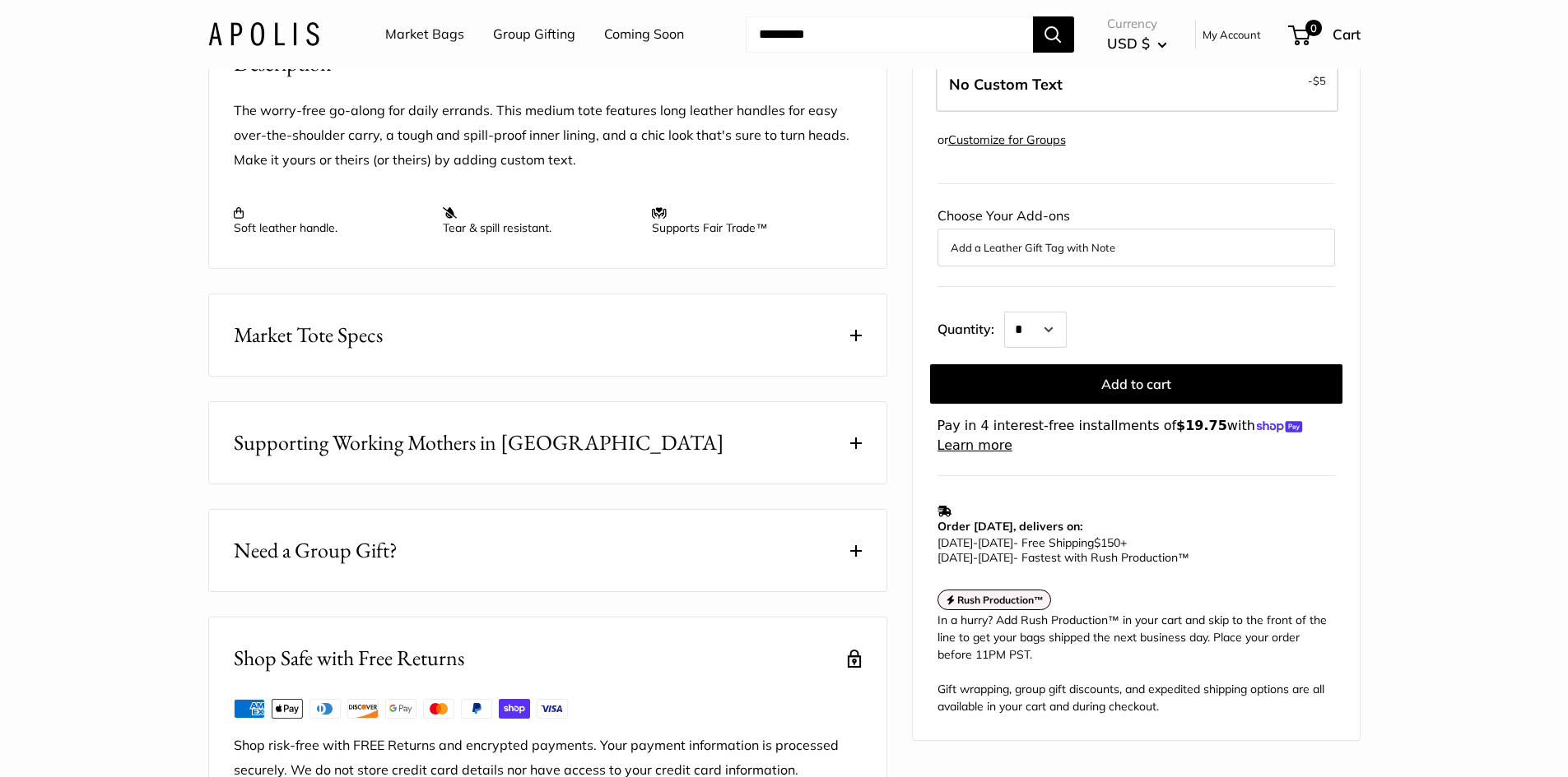
click at [835, 348] on button "Market Tote Specs" at bounding box center [548, 335] width 677 height 82
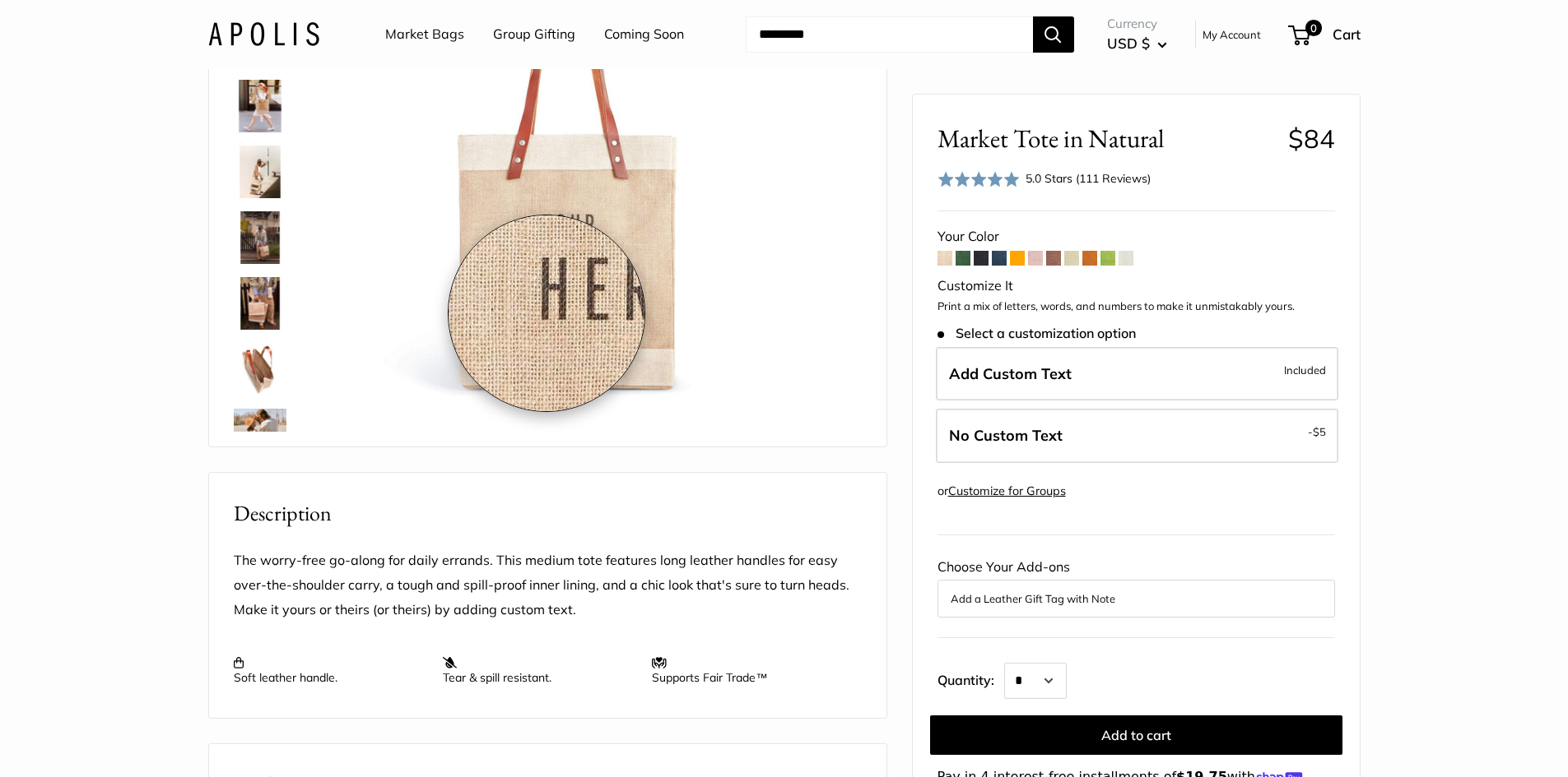
scroll to position [0, 0]
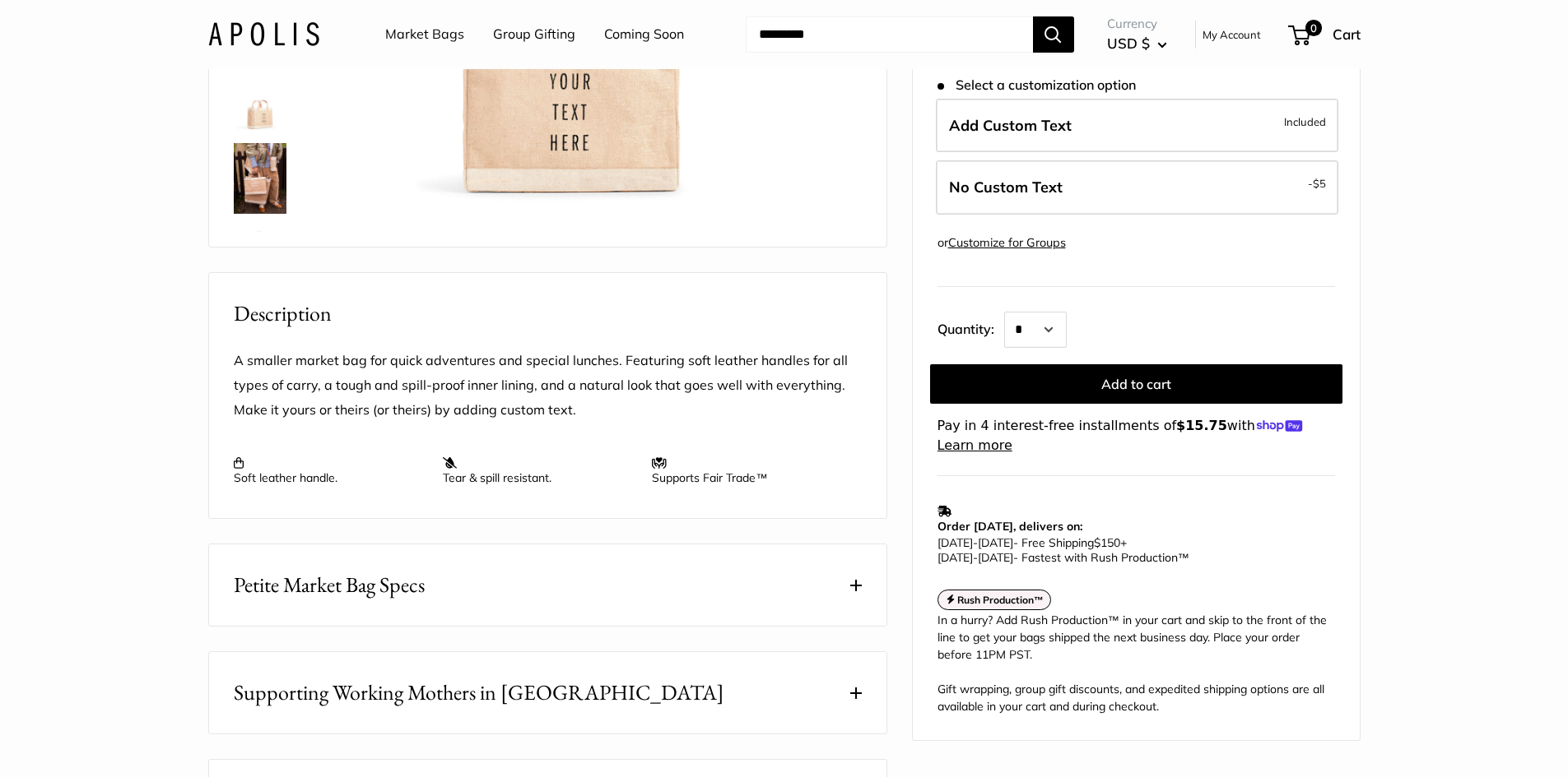
scroll to position [658, 0]
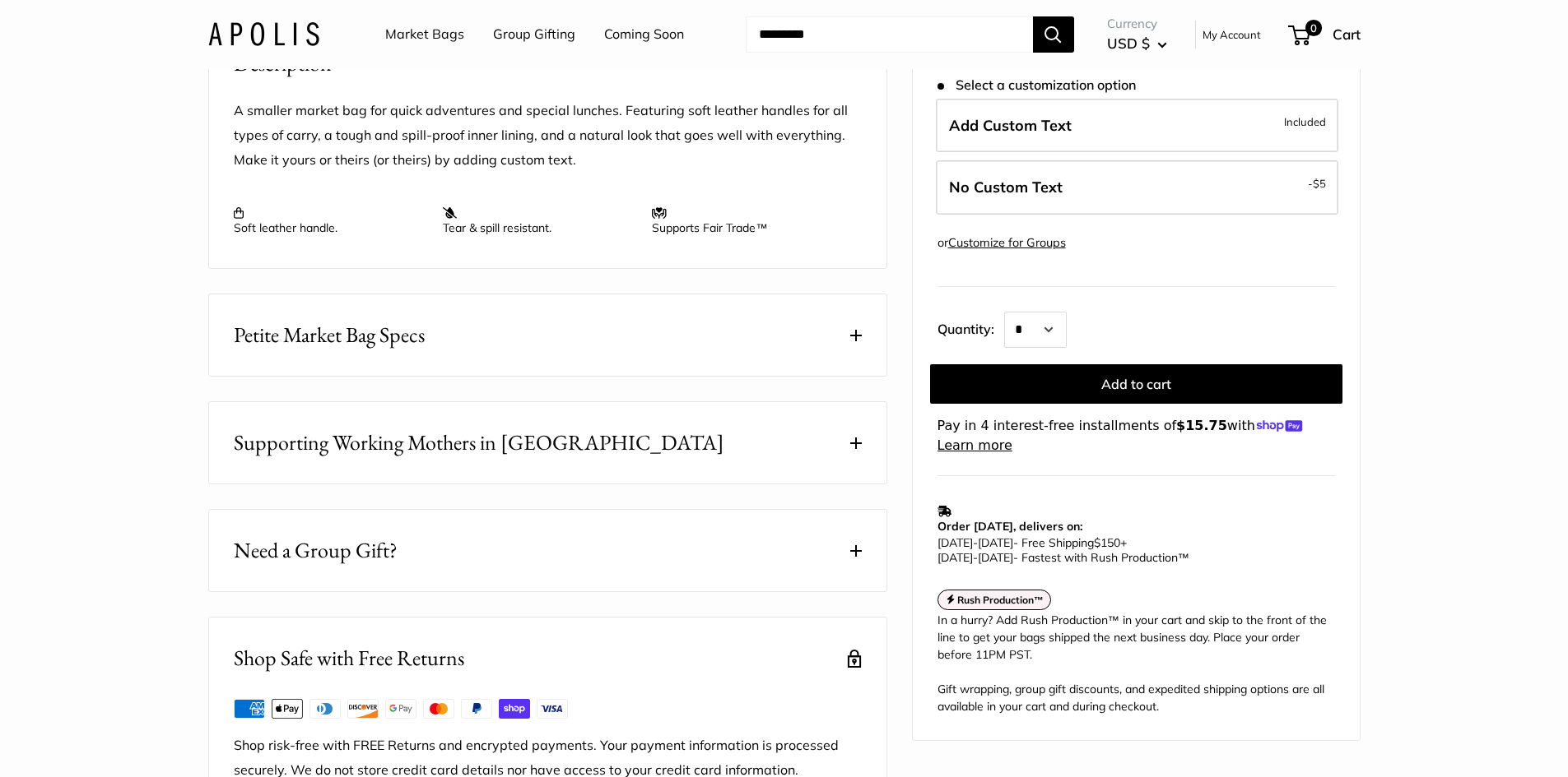
click at [838, 355] on button "Petite Market Bag Specs" at bounding box center [548, 335] width 677 height 82
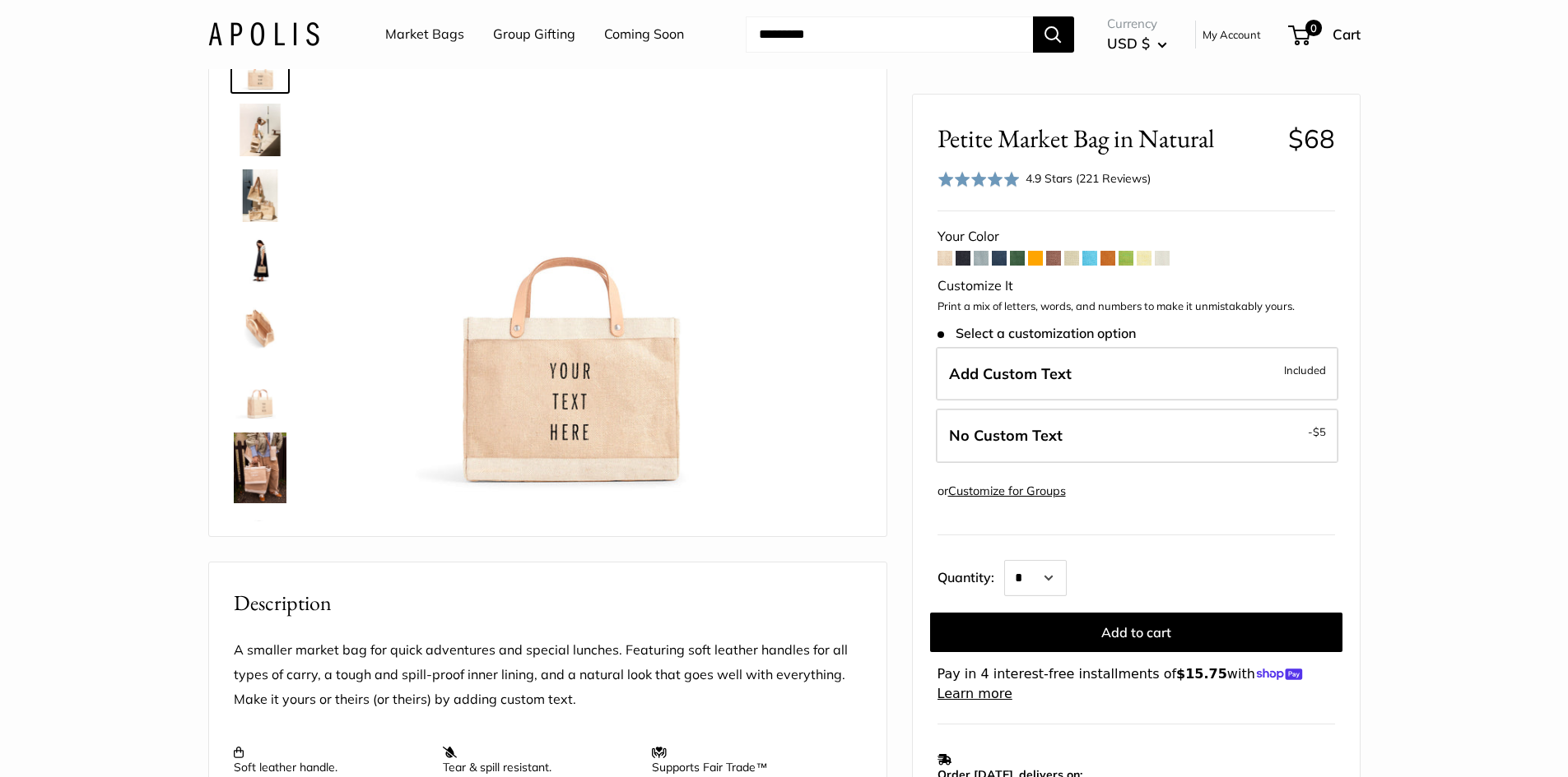
scroll to position [0, 0]
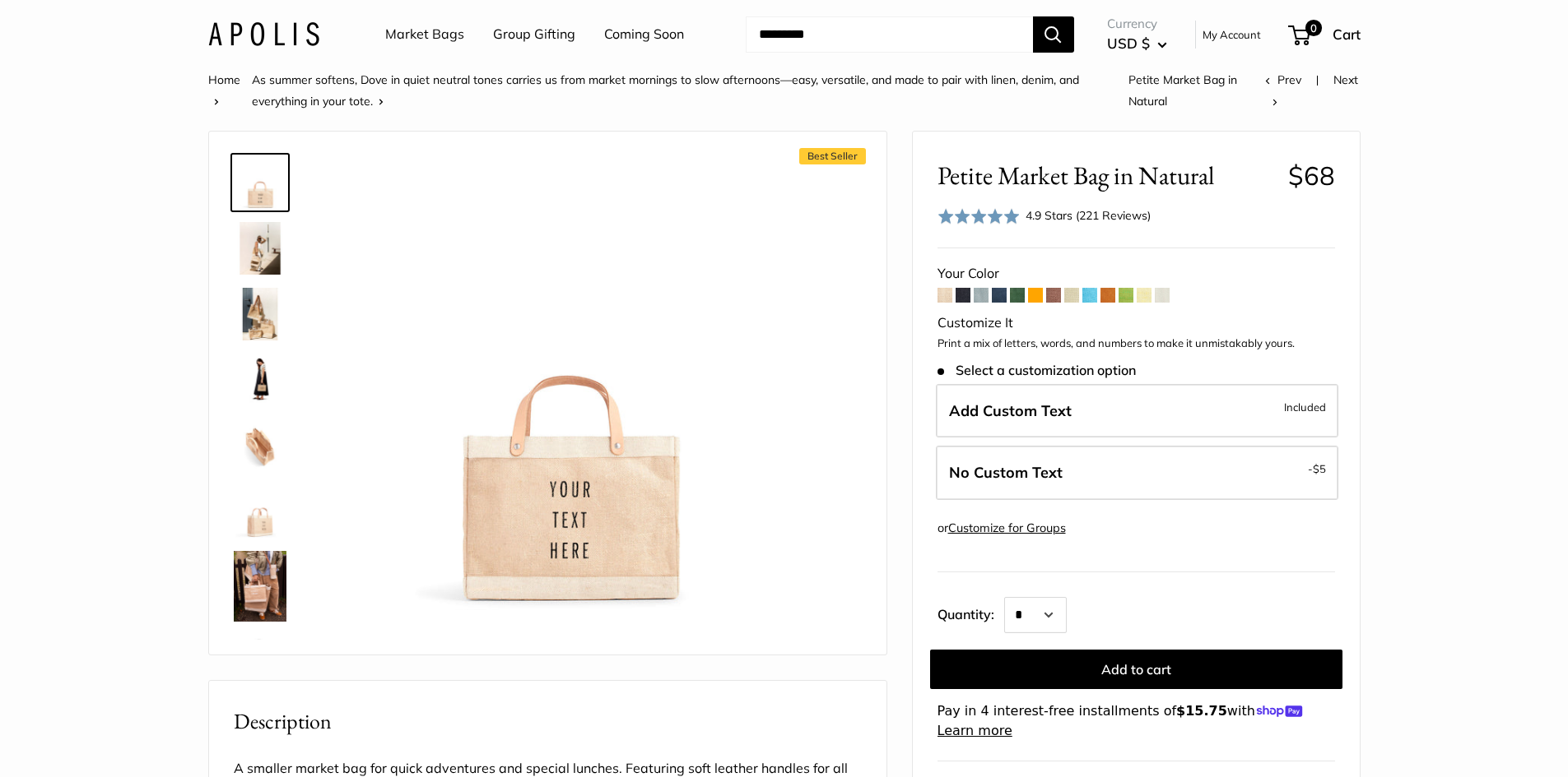
click at [965, 297] on span at bounding box center [963, 295] width 15 height 15
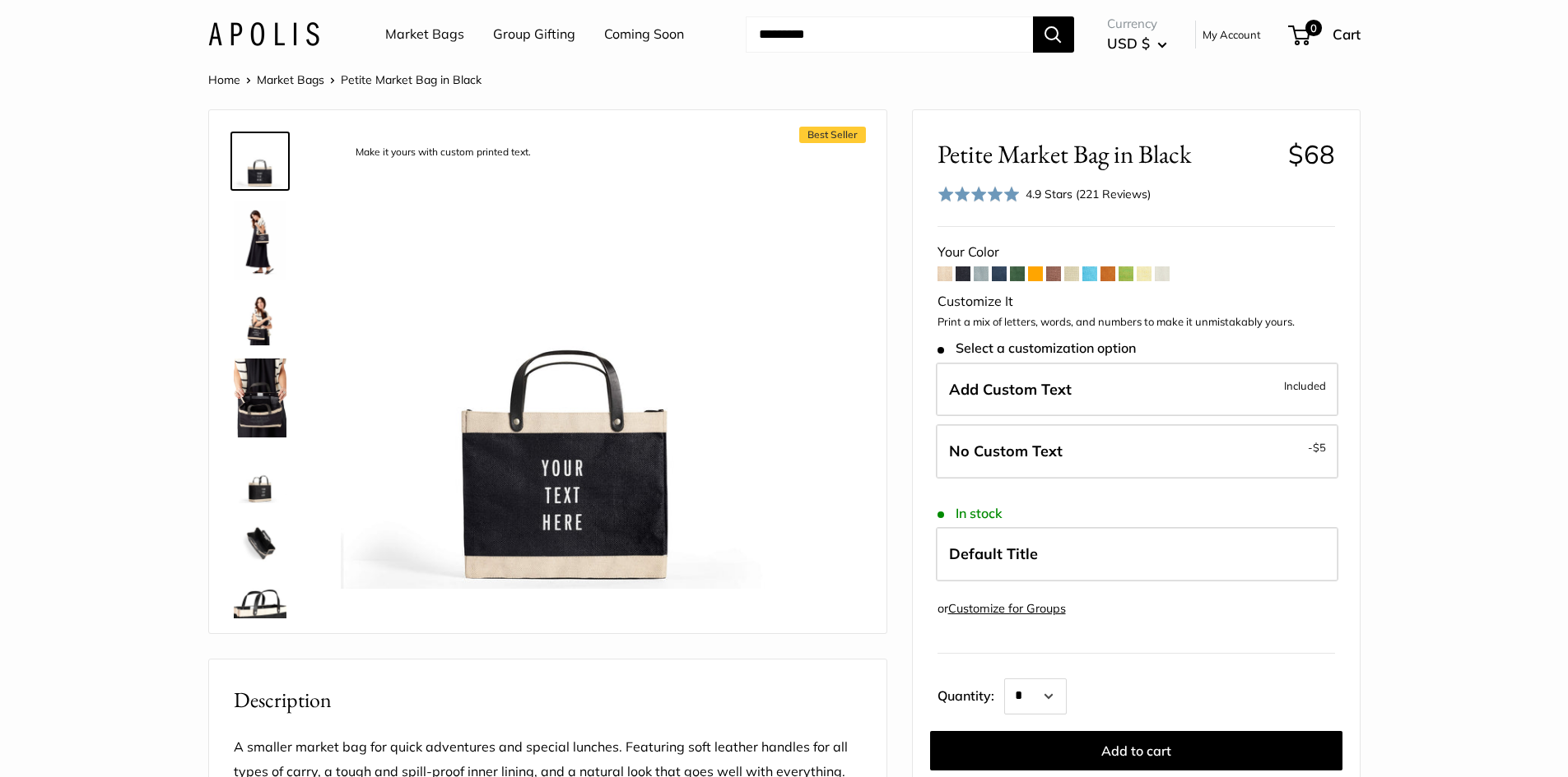
click at [941, 276] on span at bounding box center [945, 274] width 15 height 15
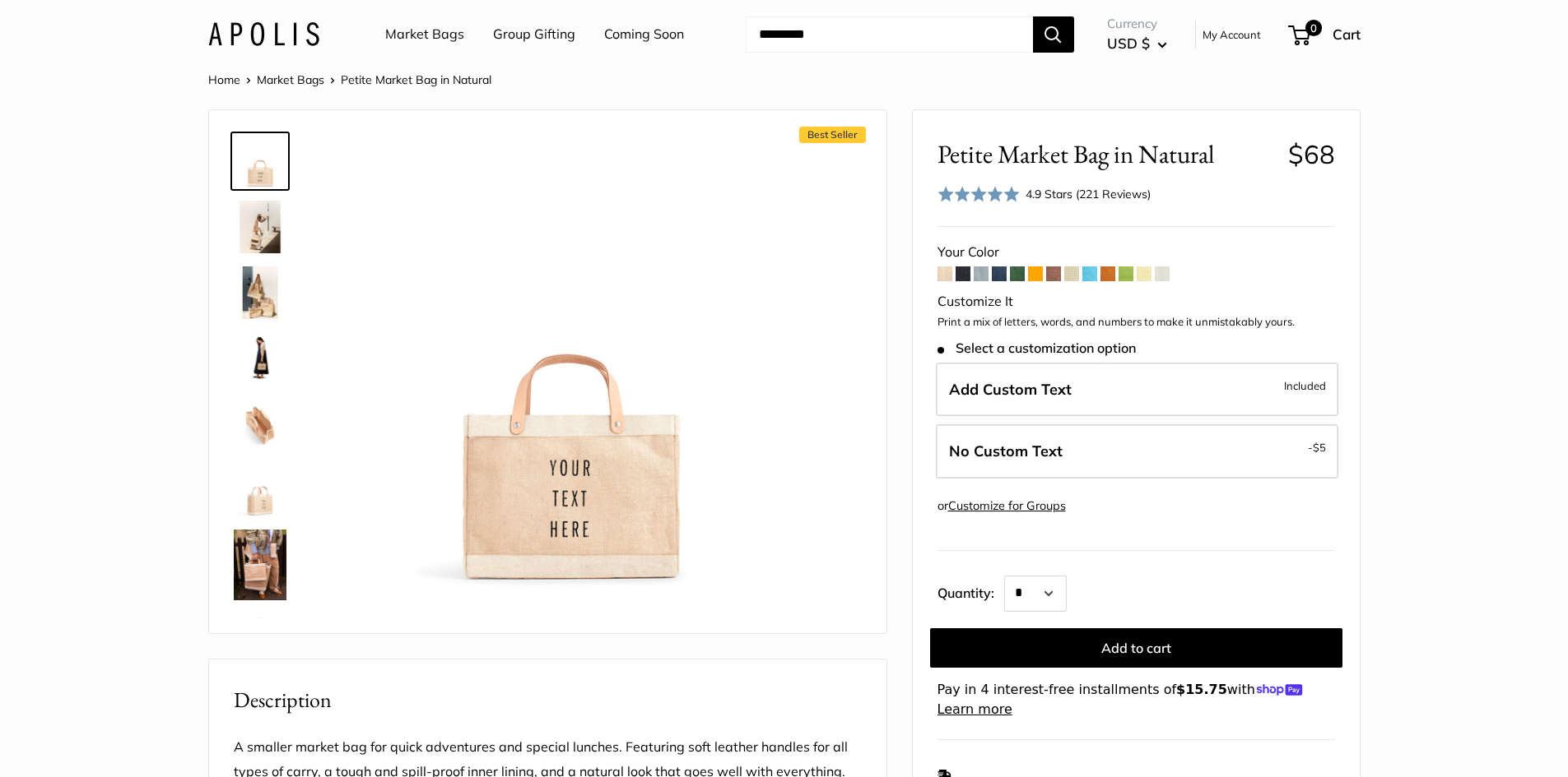
click at [996, 276] on span at bounding box center [999, 274] width 15 height 15
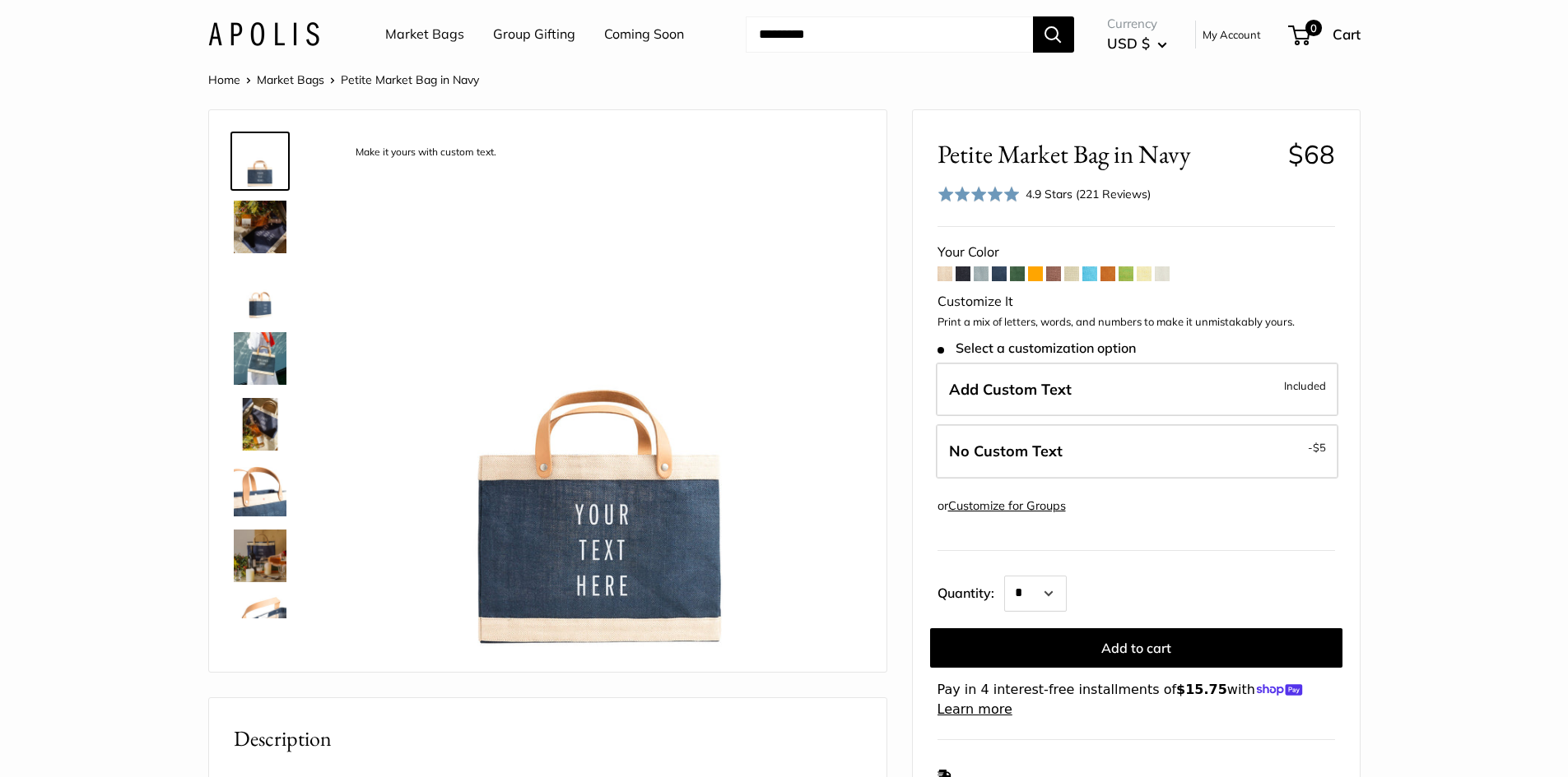
click at [979, 273] on span at bounding box center [980, 274] width 15 height 15
